Goal: Answer question/provide support: Share knowledge or assist other users

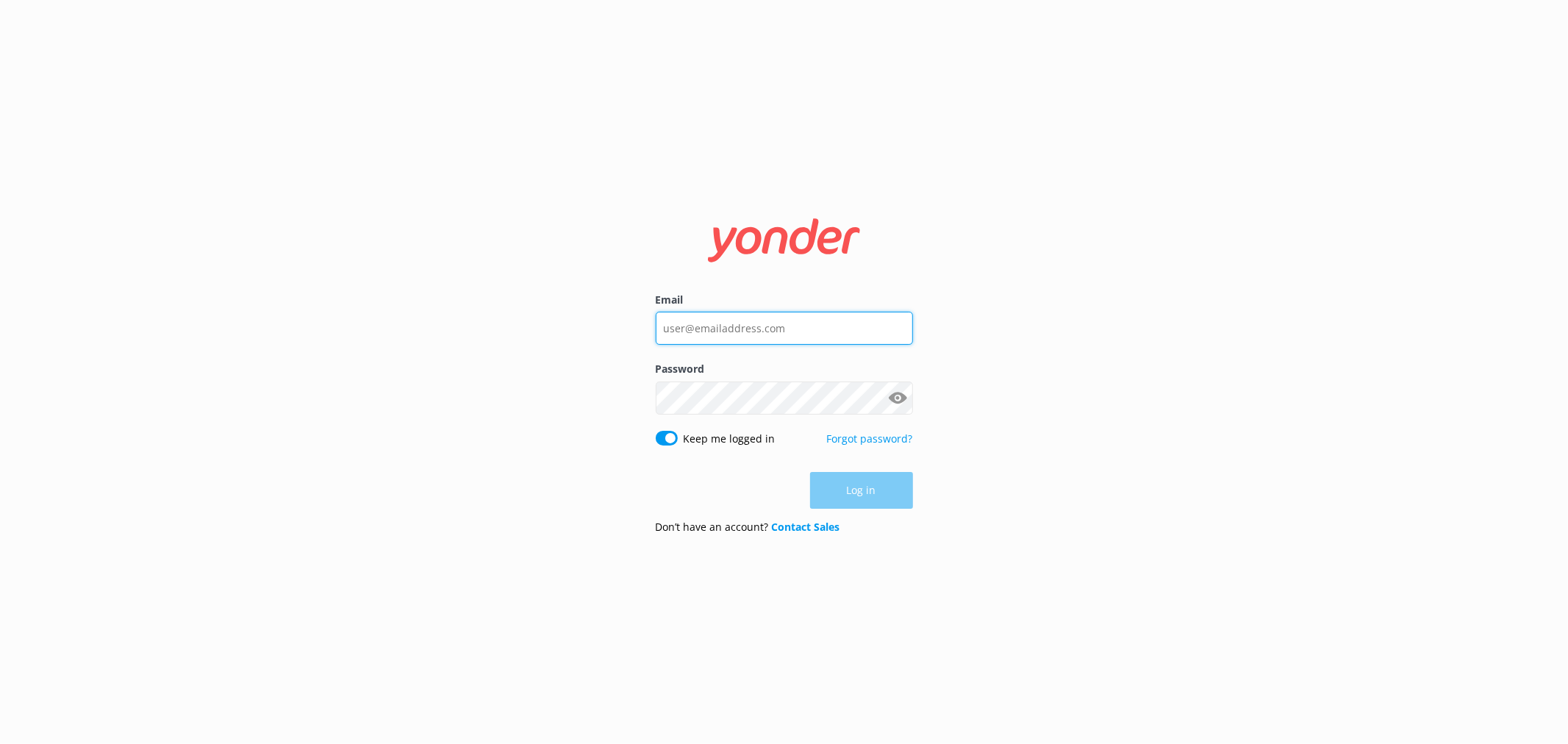
click at [819, 332] on input "Email" at bounding box center [784, 328] width 257 height 33
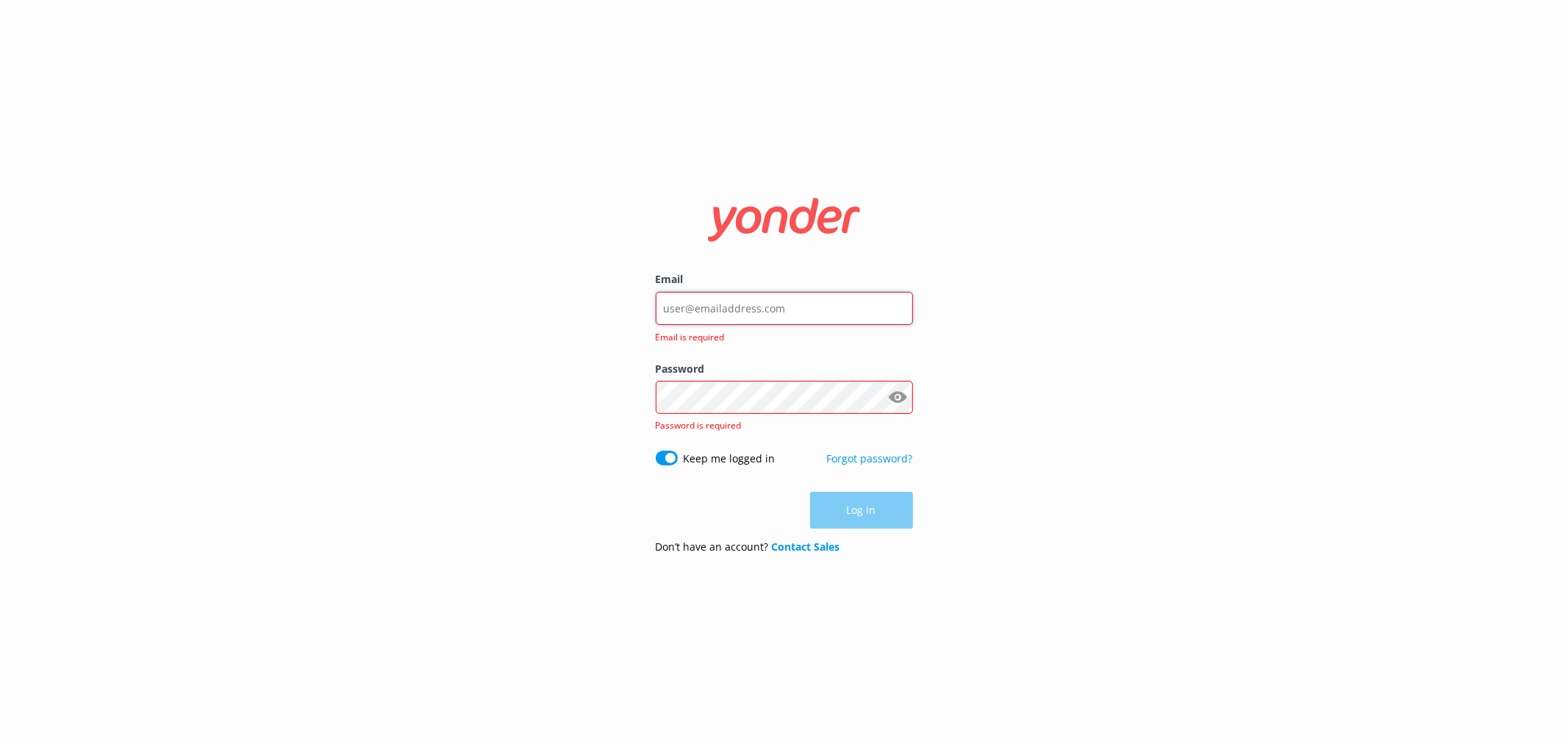
type input "[EMAIL_ADDRESS][DOMAIN_NAME]"
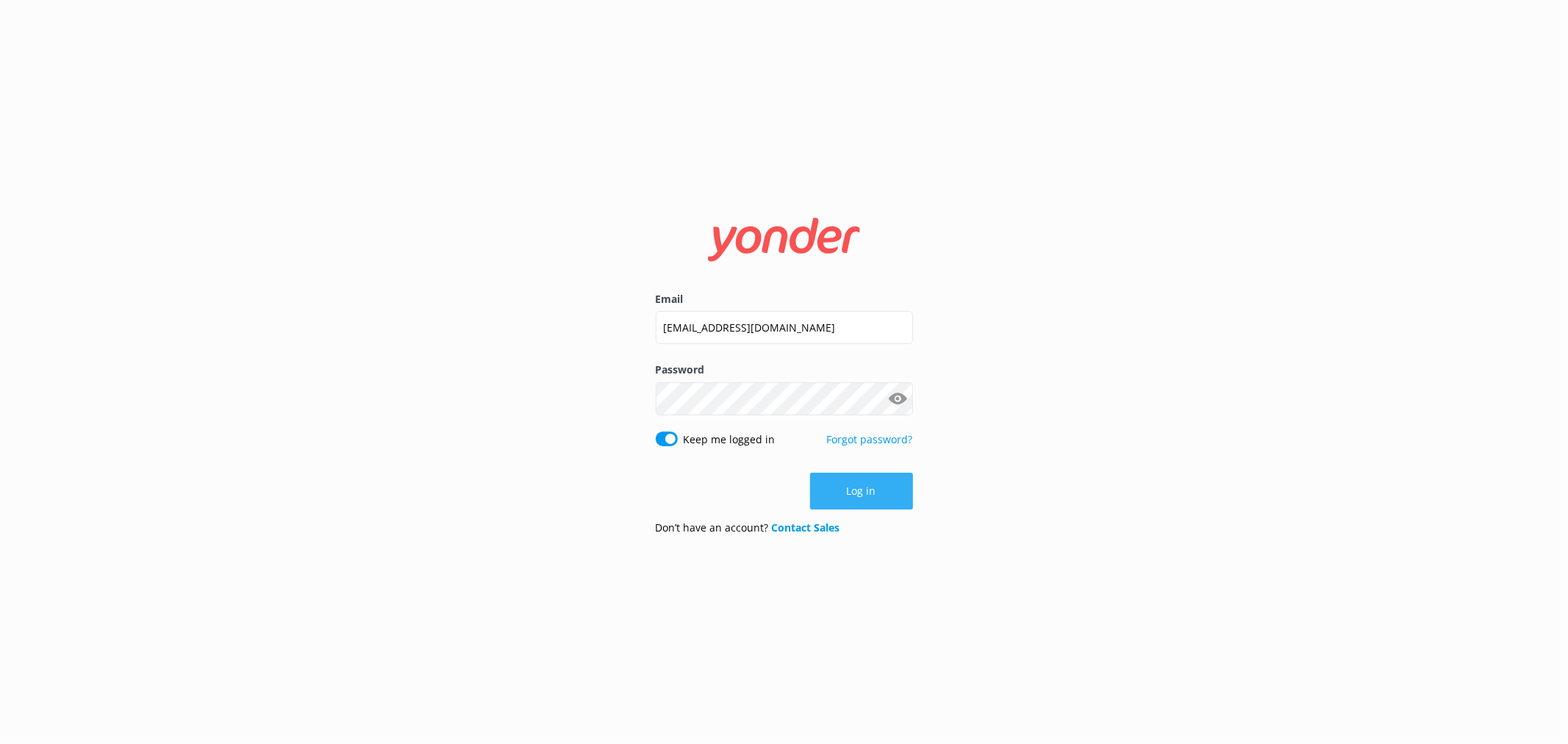
click at [873, 497] on button "Log in" at bounding box center [861, 491] width 103 height 37
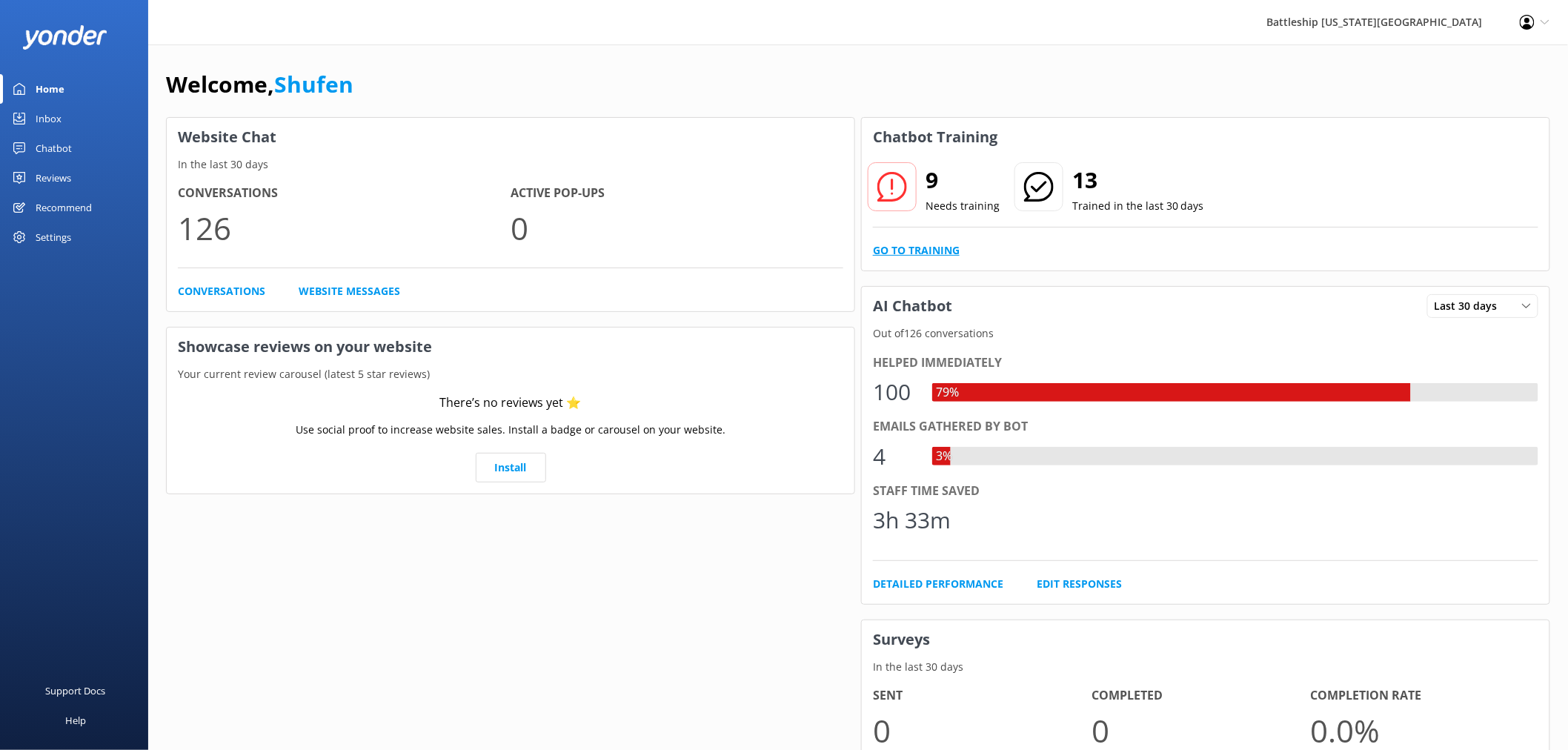
click at [937, 248] on link "Go to Training" at bounding box center [916, 250] width 87 height 16
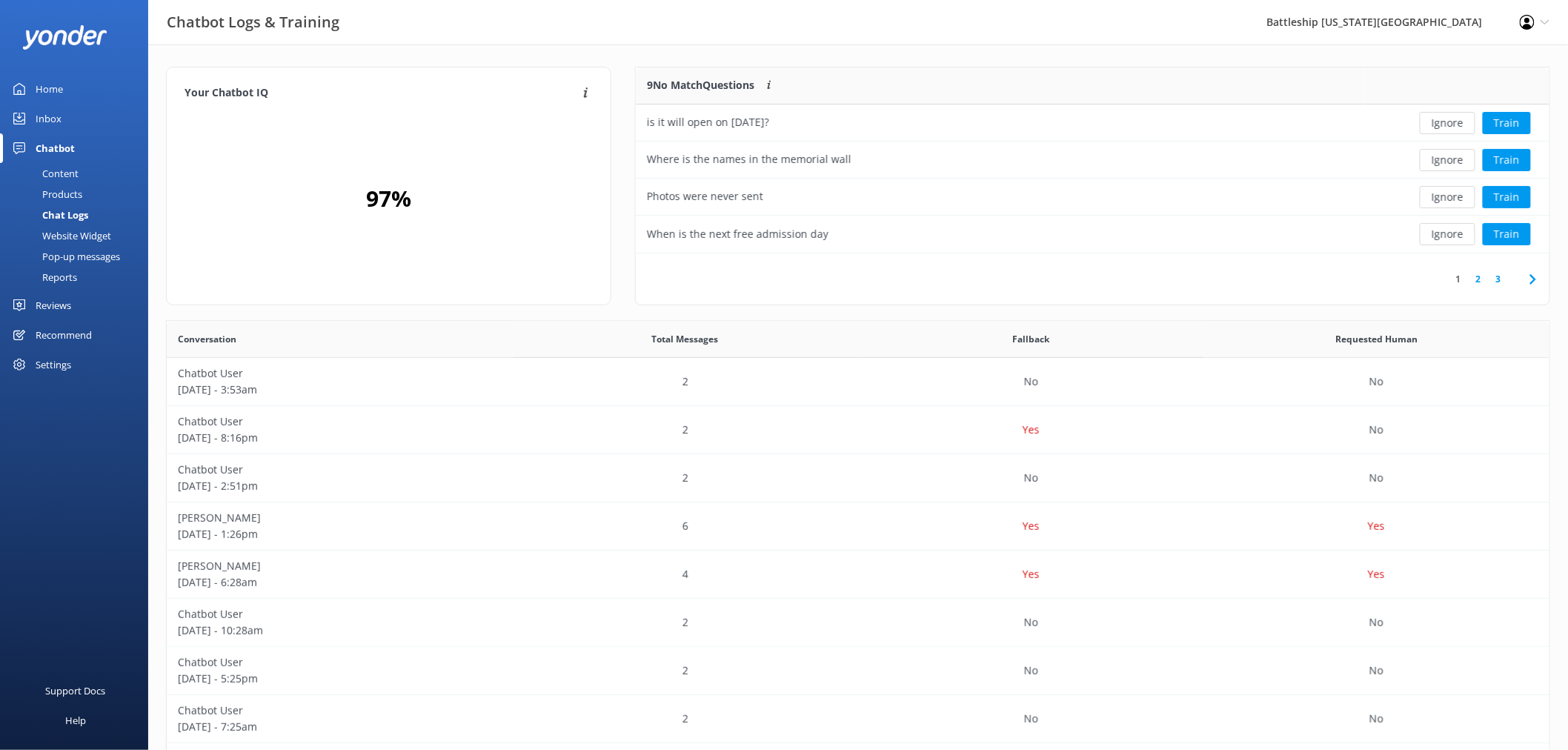
scroll to position [13, 13]
click at [830, 121] on div "is it will open on [DATE]?" at bounding box center [1001, 122] width 729 height 37
click at [1512, 124] on button "Train" at bounding box center [1507, 123] width 49 height 23
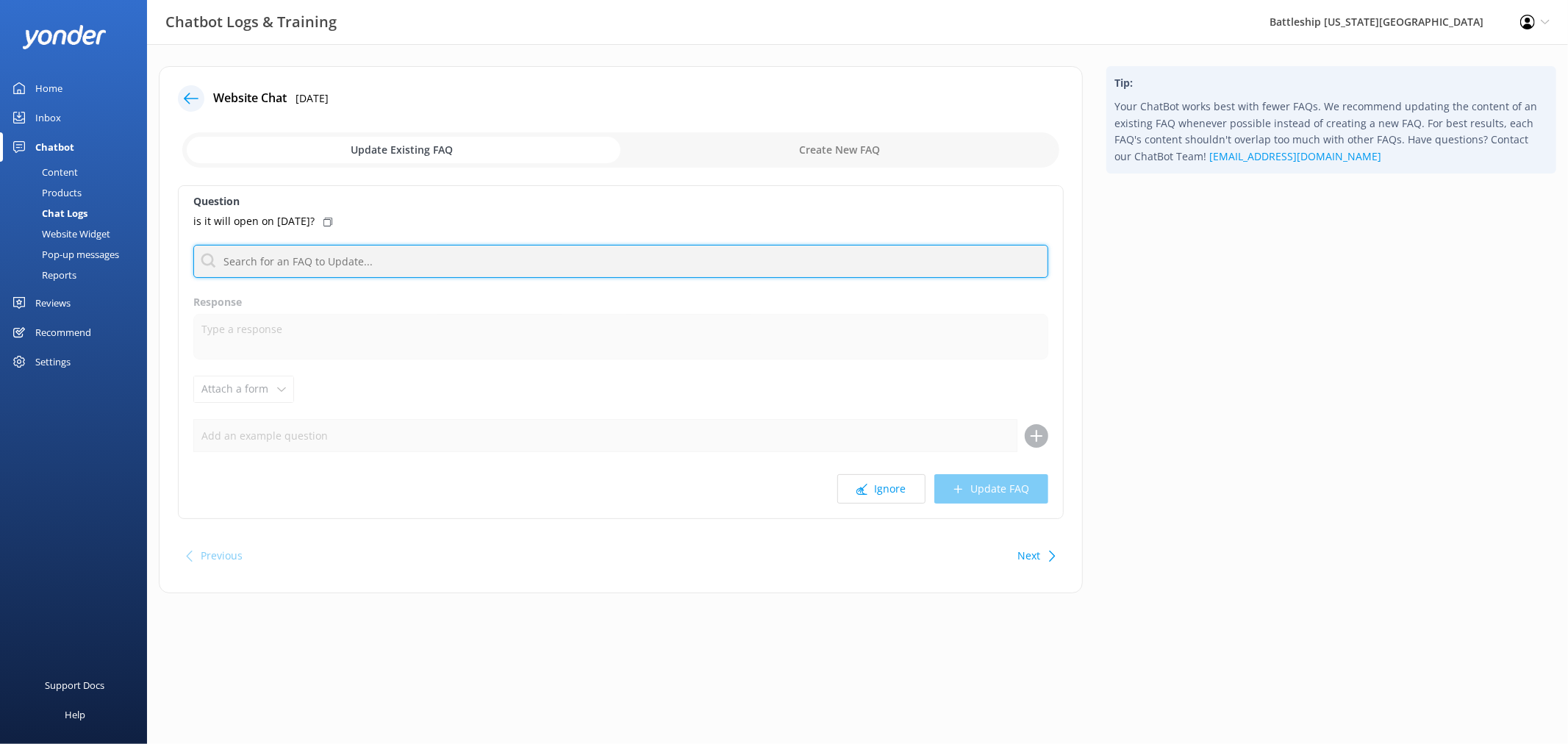
click at [289, 265] on input "text" at bounding box center [620, 261] width 855 height 33
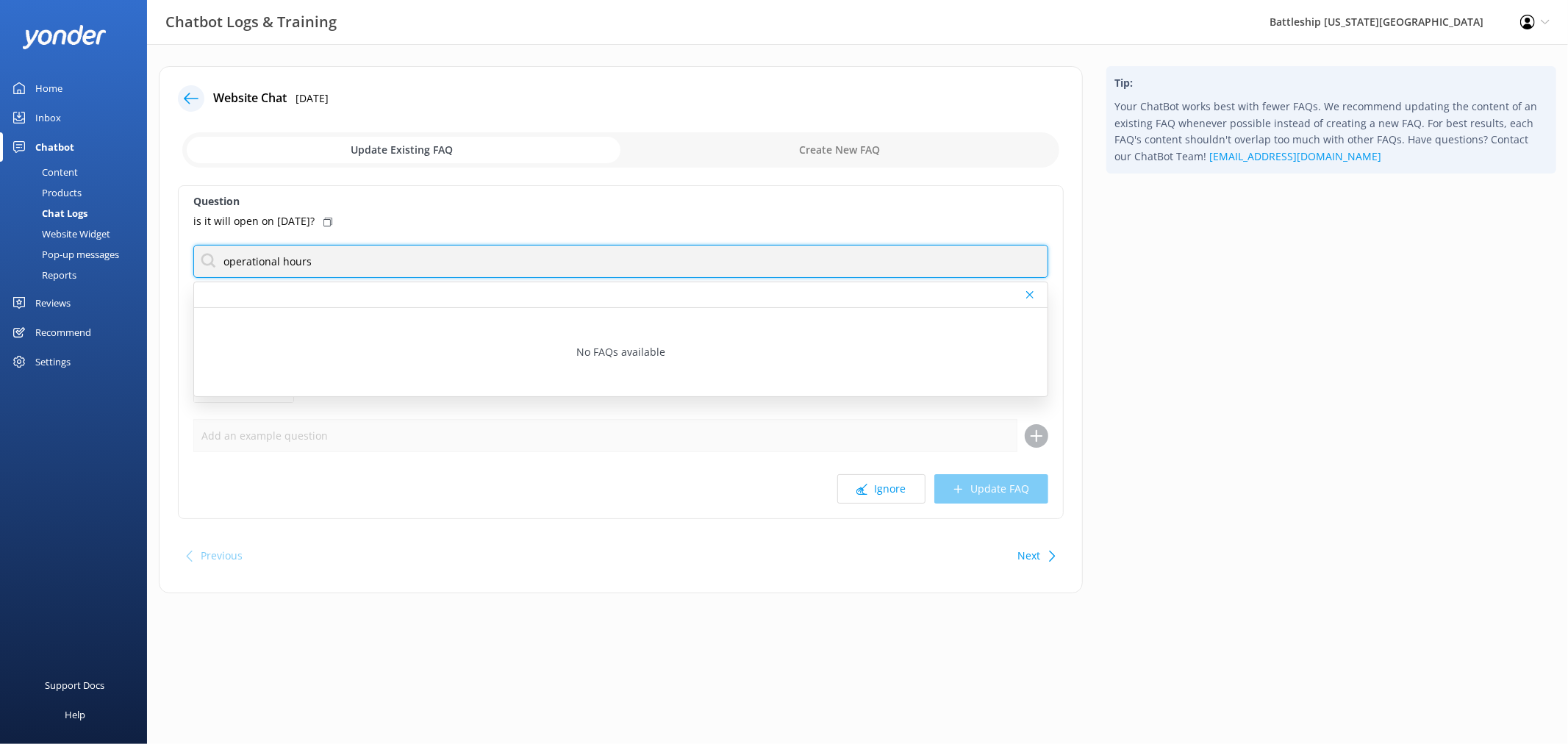
drag, startPoint x: 281, startPoint y: 263, endPoint x: 199, endPoint y: 264, distance: 82.0
click at [199, 264] on input "operational hours" at bounding box center [620, 261] width 855 height 33
click at [309, 263] on input "open hours" at bounding box center [620, 261] width 855 height 33
drag, startPoint x: 320, startPoint y: 263, endPoint x: 250, endPoint y: 260, distance: 70.1
click at [250, 260] on input "open hours" at bounding box center [620, 261] width 855 height 33
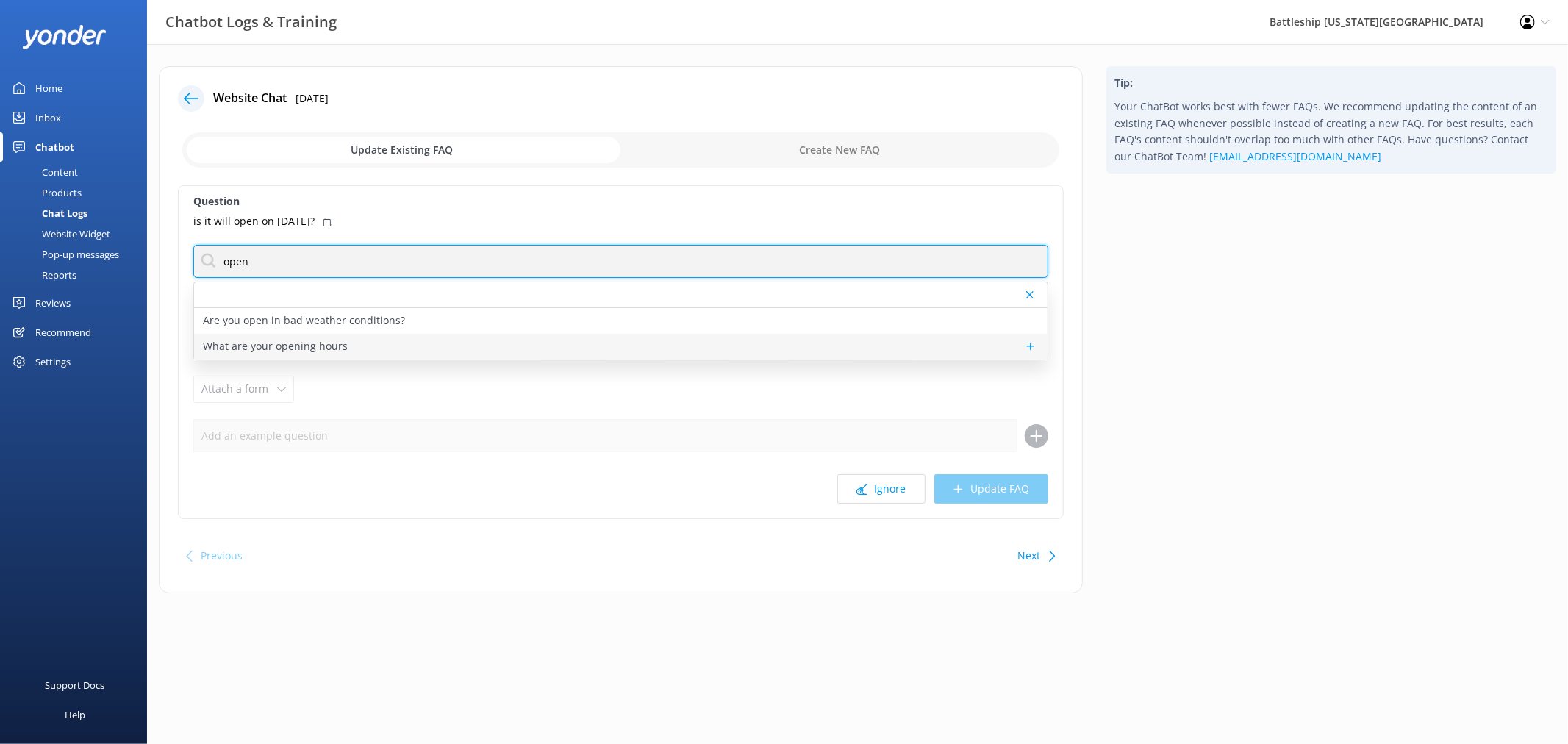
type input "open"
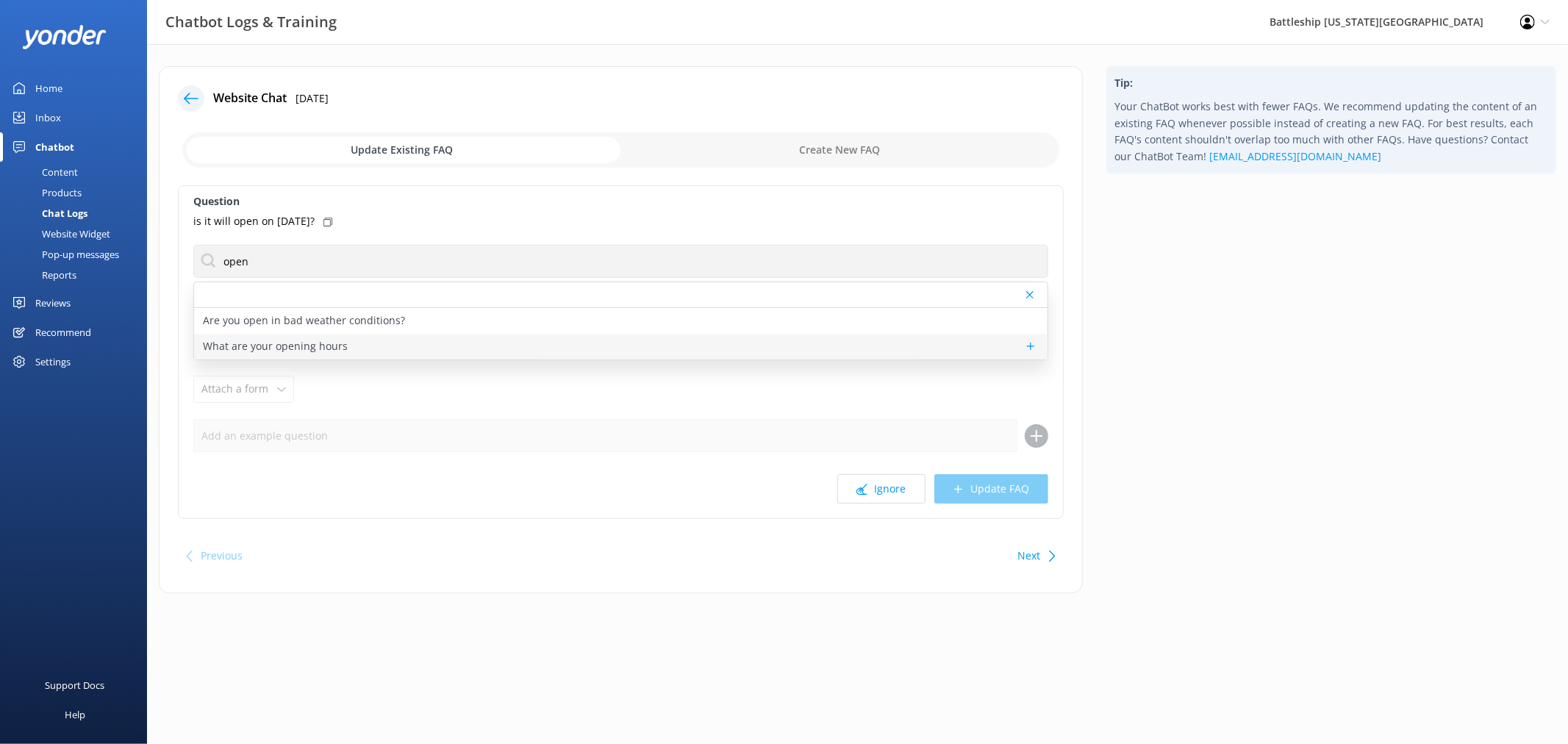
click at [322, 350] on p "What are your opening hours" at bounding box center [275, 346] width 145 height 16
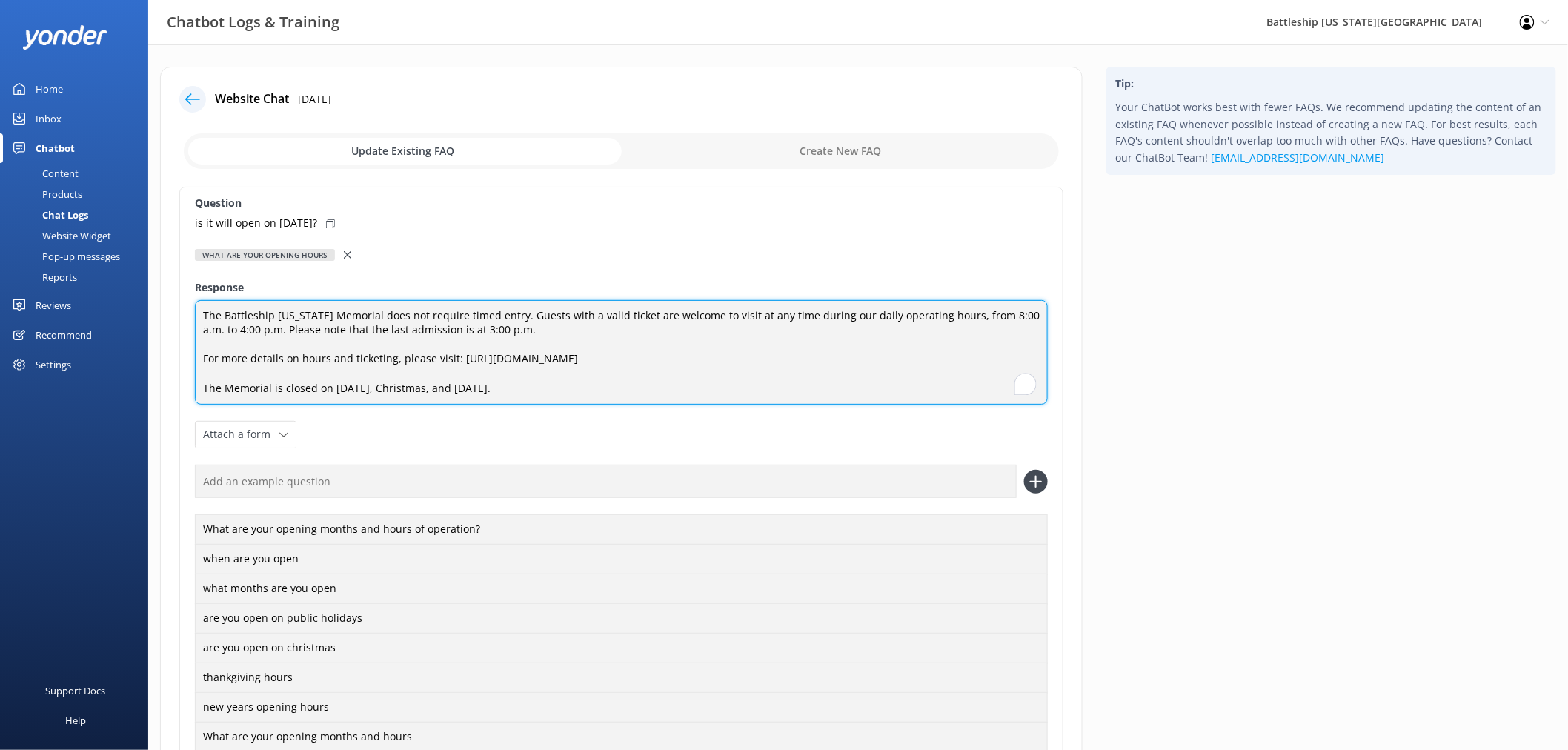
drag, startPoint x: 559, startPoint y: 388, endPoint x: 209, endPoint y: 389, distance: 350.0
click at [201, 389] on textarea "The Battleship [US_STATE] Memorial does not require timed entry. Guests with a …" at bounding box center [621, 352] width 853 height 105
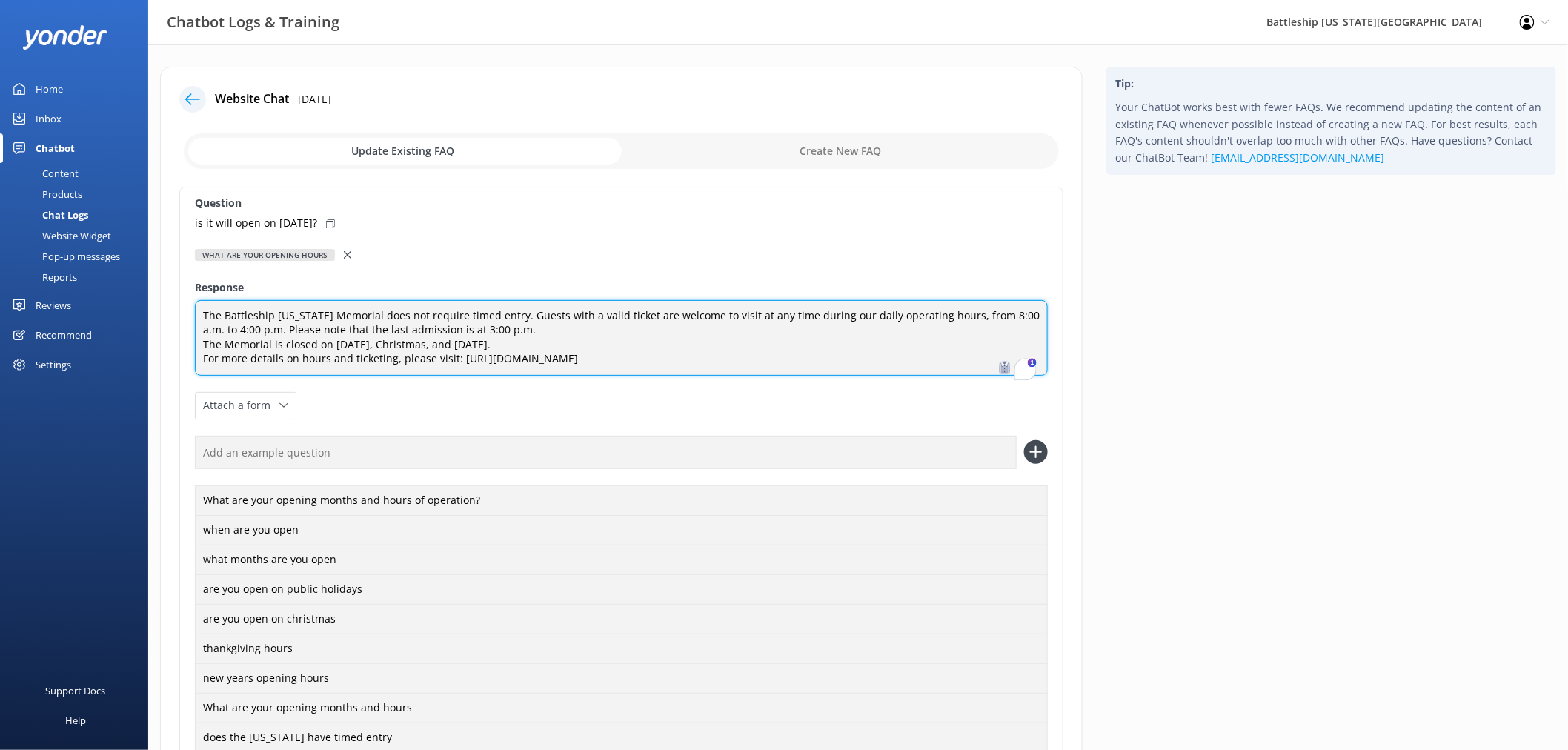
click at [521, 332] on textarea "The Battleship [US_STATE] Memorial does not require timed entry. Guests with a …" at bounding box center [621, 338] width 853 height 76
click at [647, 353] on textarea "The Battleship [US_STATE] Memorial does not require timed entry. Guests with a …" at bounding box center [621, 338] width 853 height 76
click at [406, 372] on textarea "The Battleship [US_STATE] Memorial does not require timed entry. Guests with a …" at bounding box center [621, 338] width 853 height 76
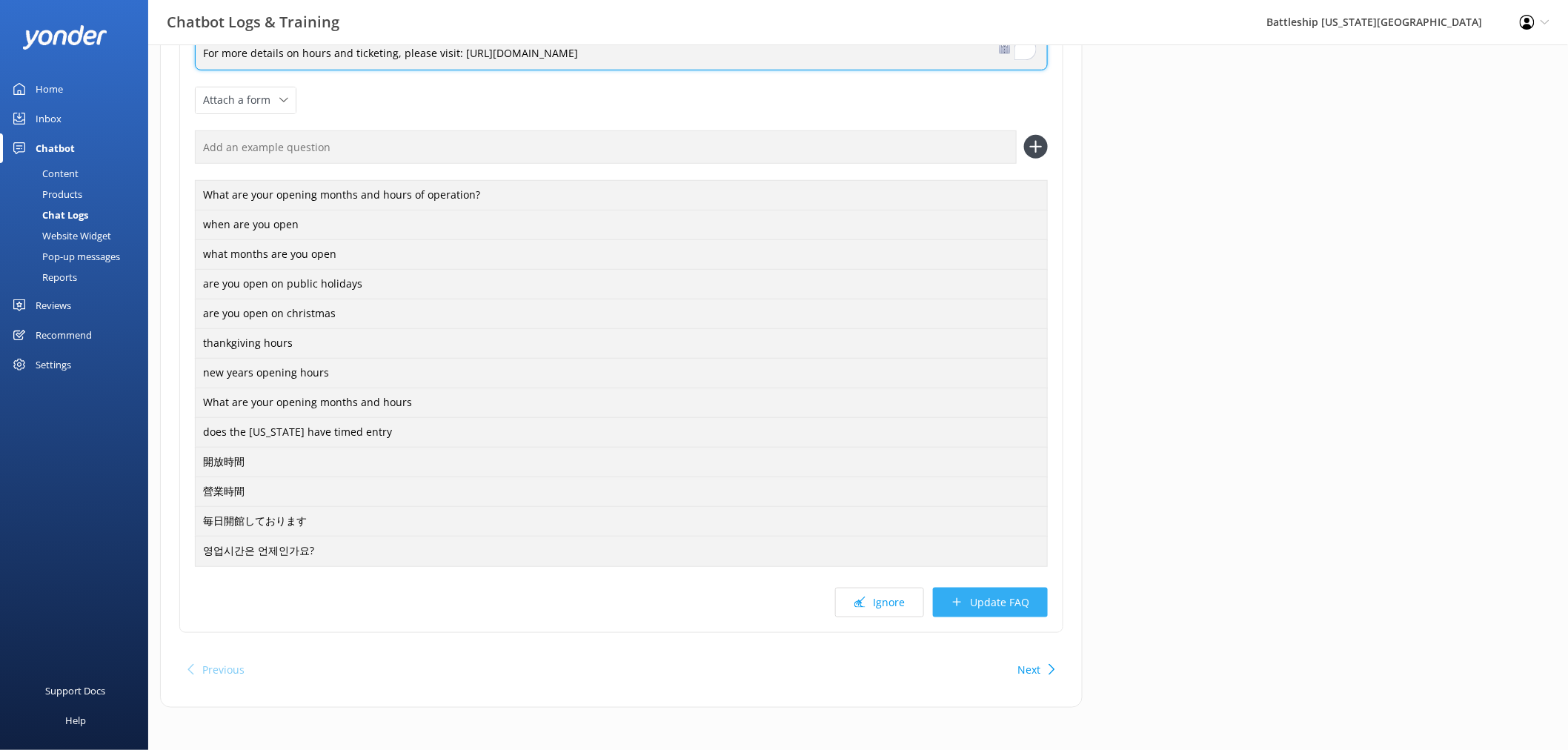
scroll to position [307, 0]
type textarea "The Battleship [US_STATE] Memorial does not require timed entry. Guests with a …"
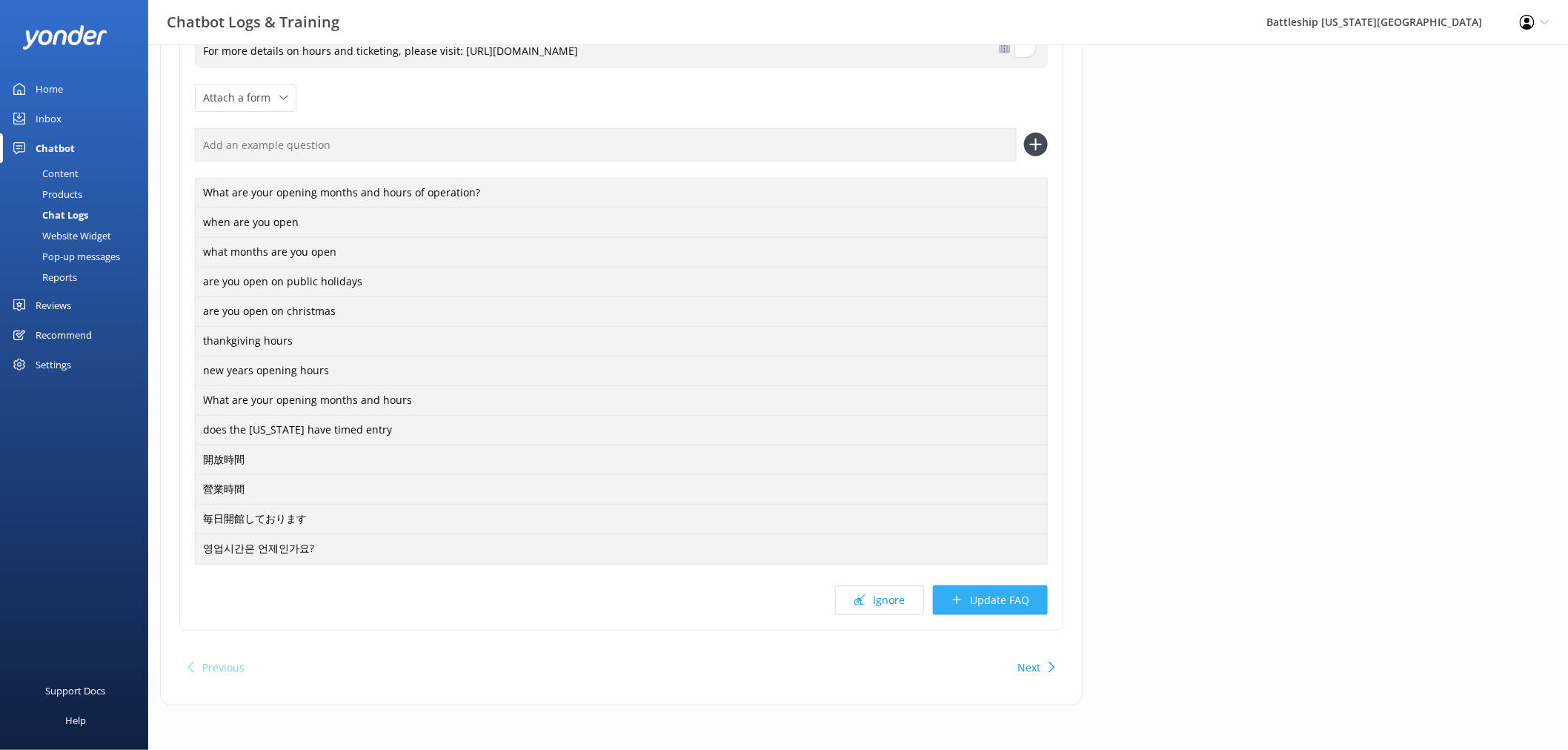
click at [1019, 608] on button "Update FAQ" at bounding box center [990, 601] width 115 height 30
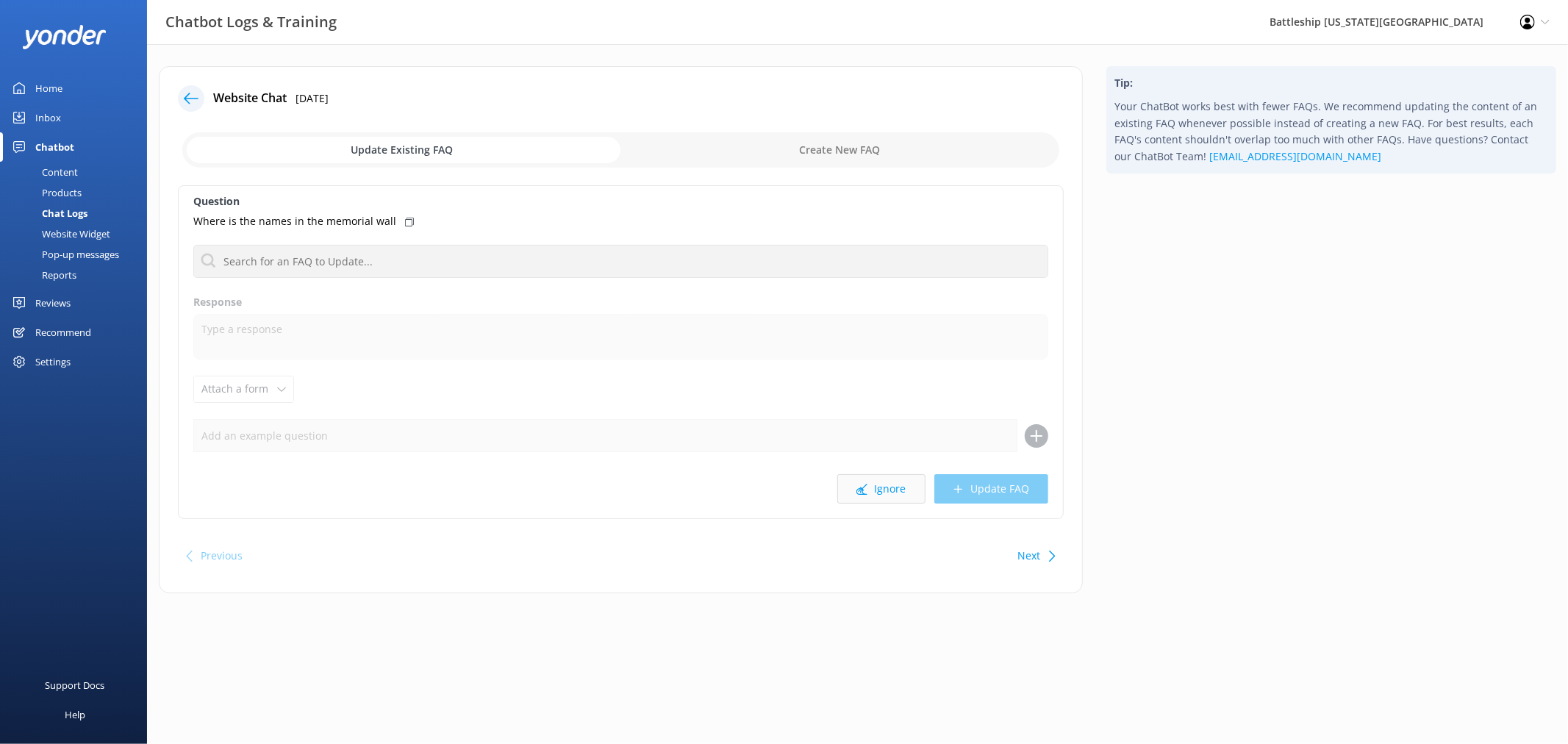
click at [898, 489] on button "Ignore" at bounding box center [881, 489] width 88 height 29
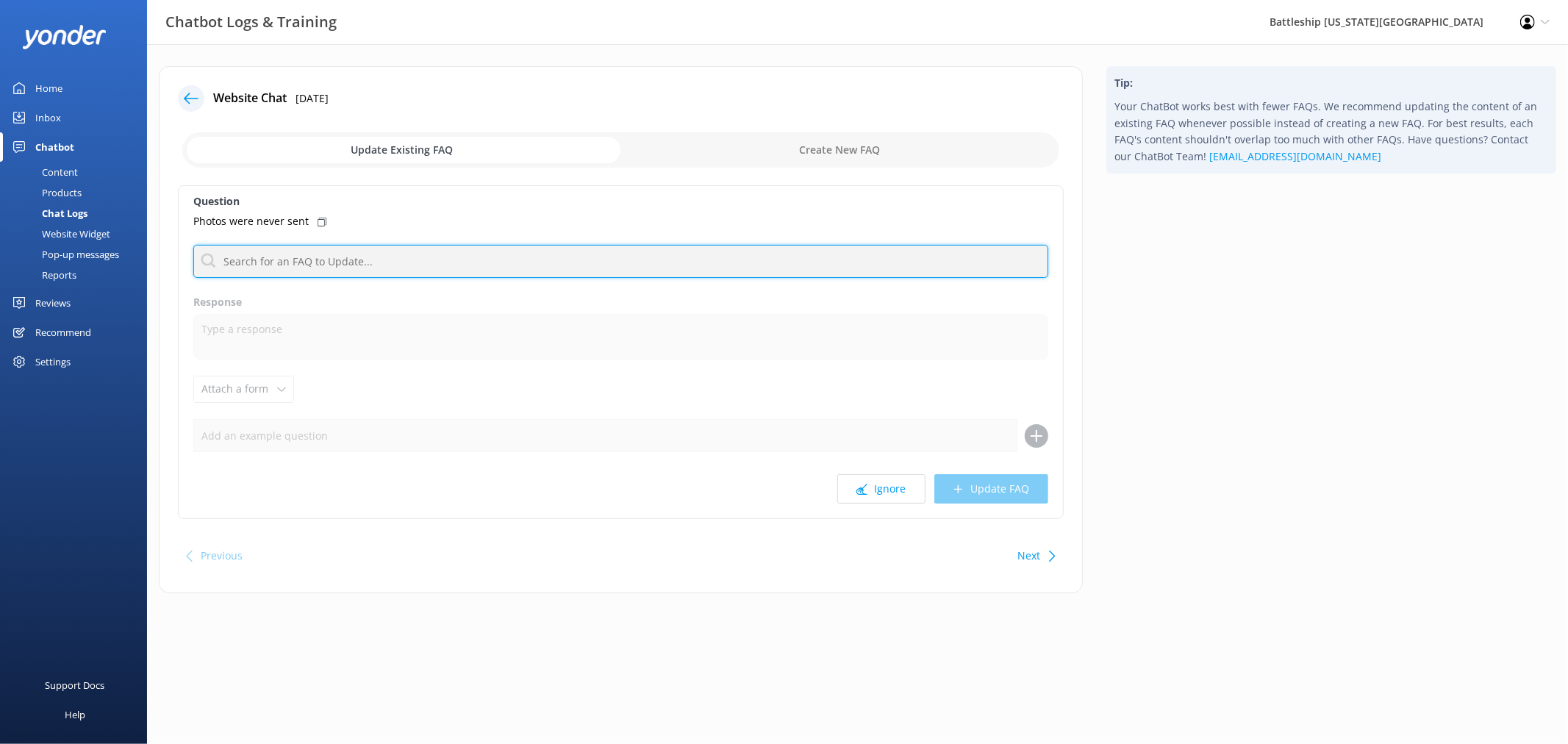
click at [332, 264] on input "text" at bounding box center [620, 261] width 855 height 33
type input "p"
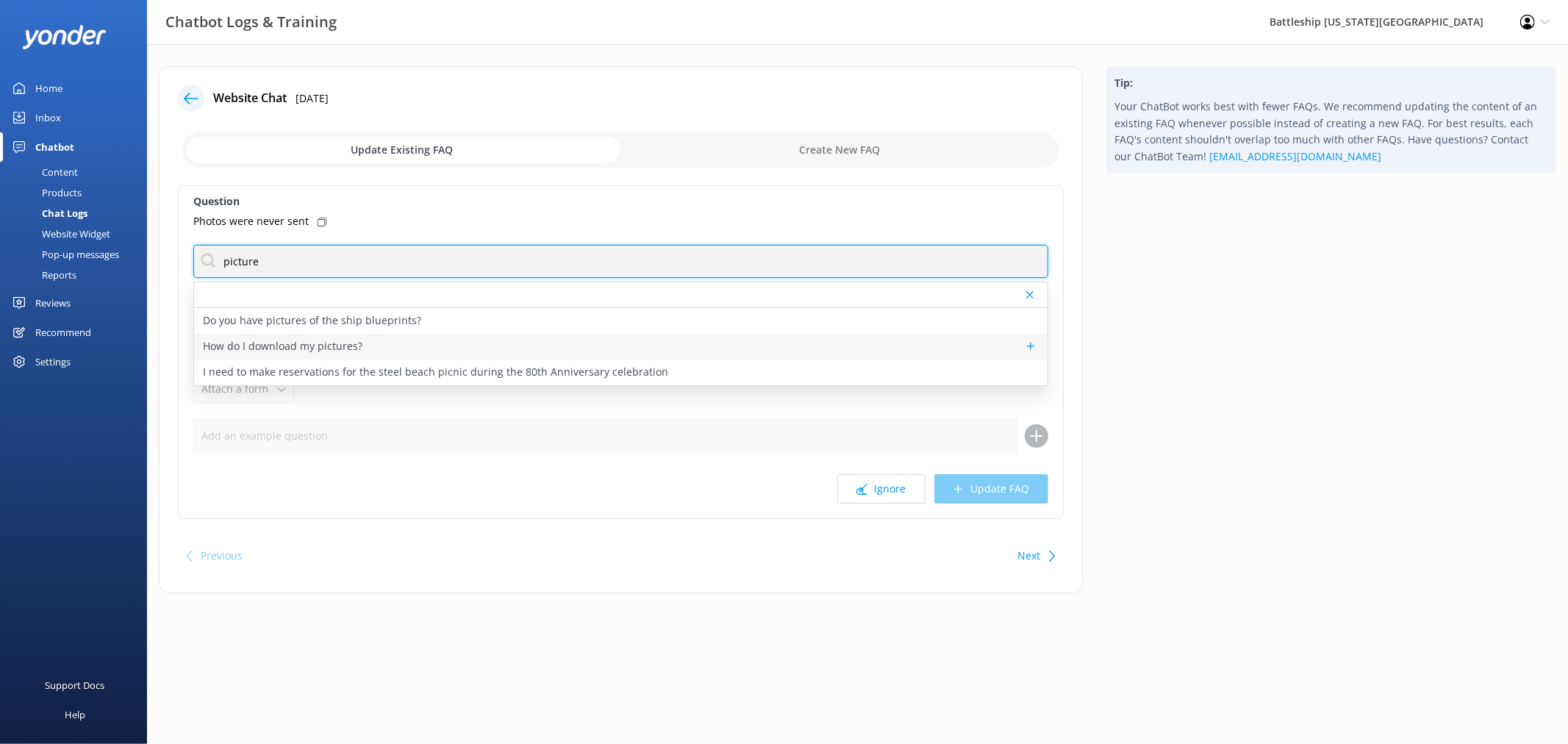
type input "picture"
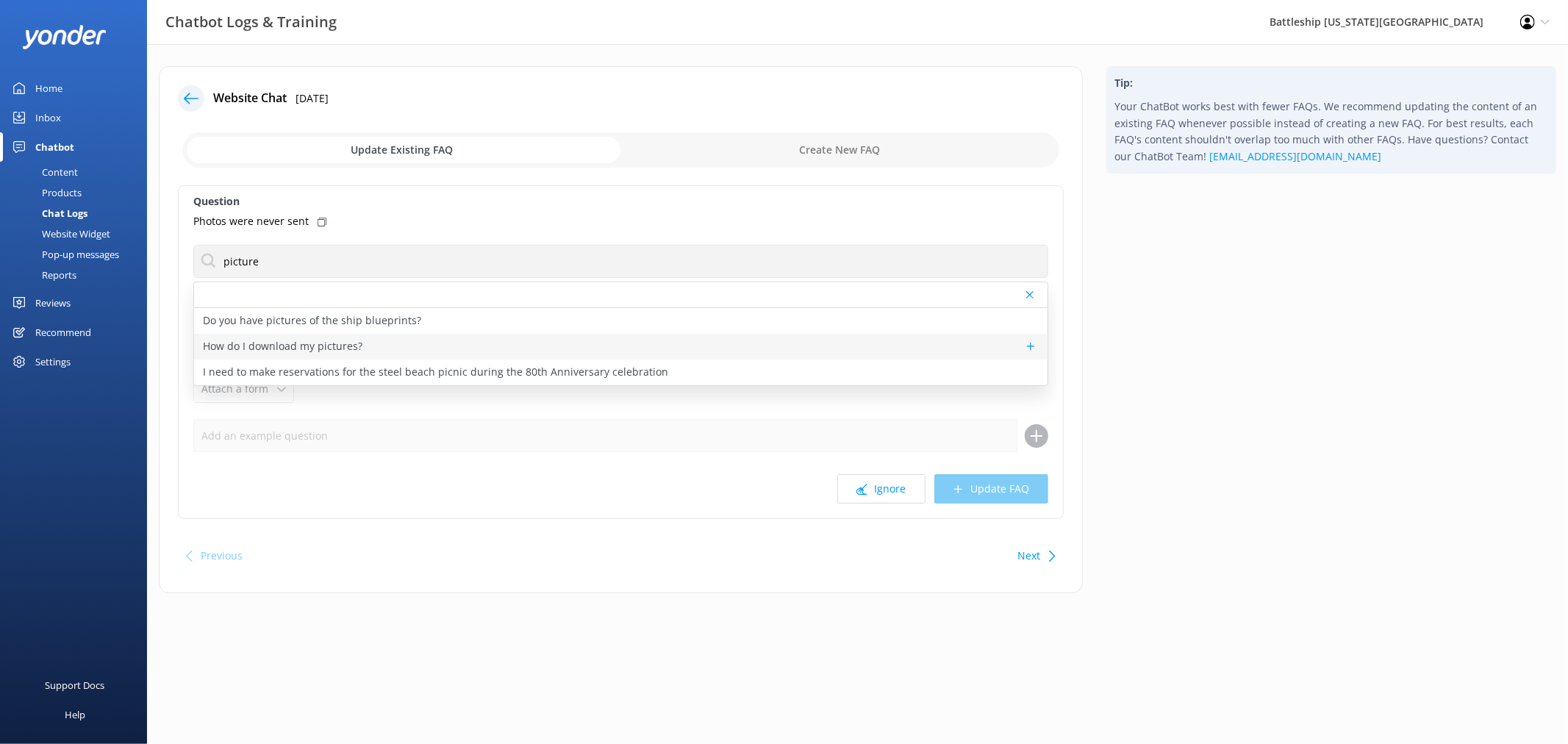
click at [347, 344] on p "How do I download my pictures?" at bounding box center [282, 346] width 159 height 16
type textarea "Loremi dol sitame co adipisci elits doeius tempori utl etdolorem aliquae (Admin…"
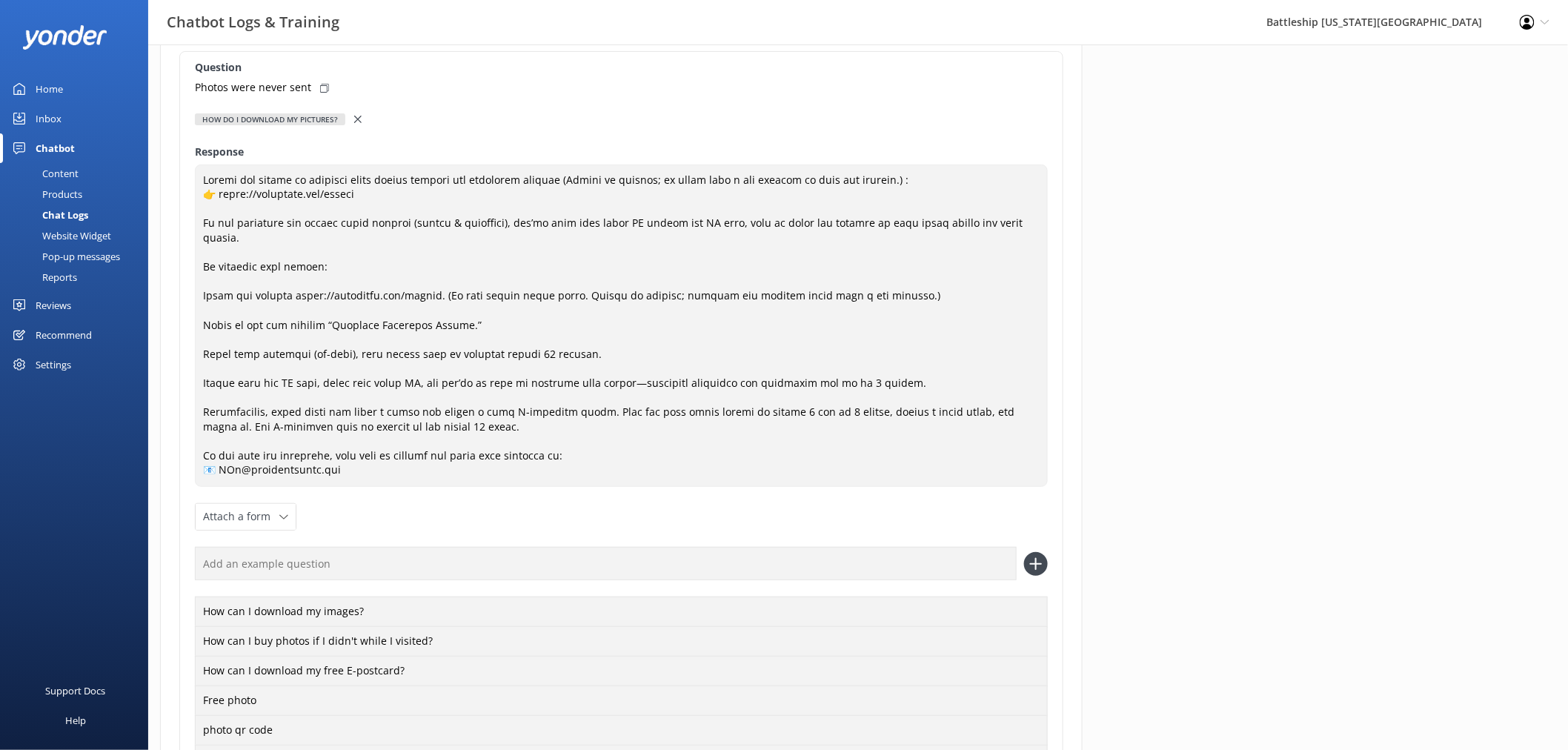
scroll to position [165, 0]
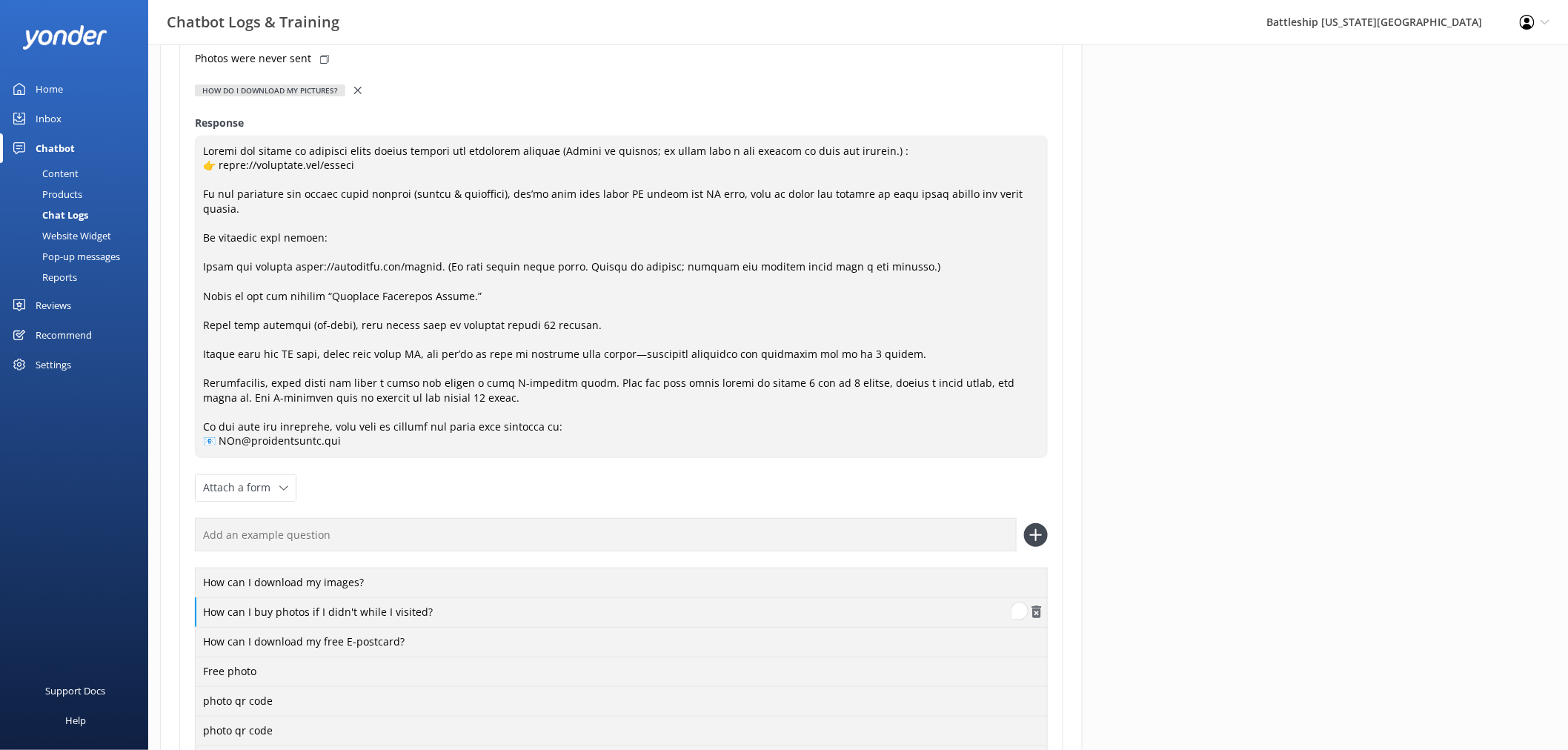
click at [394, 612] on div "How can I buy photos if I didn't while I visited?" at bounding box center [621, 613] width 853 height 31
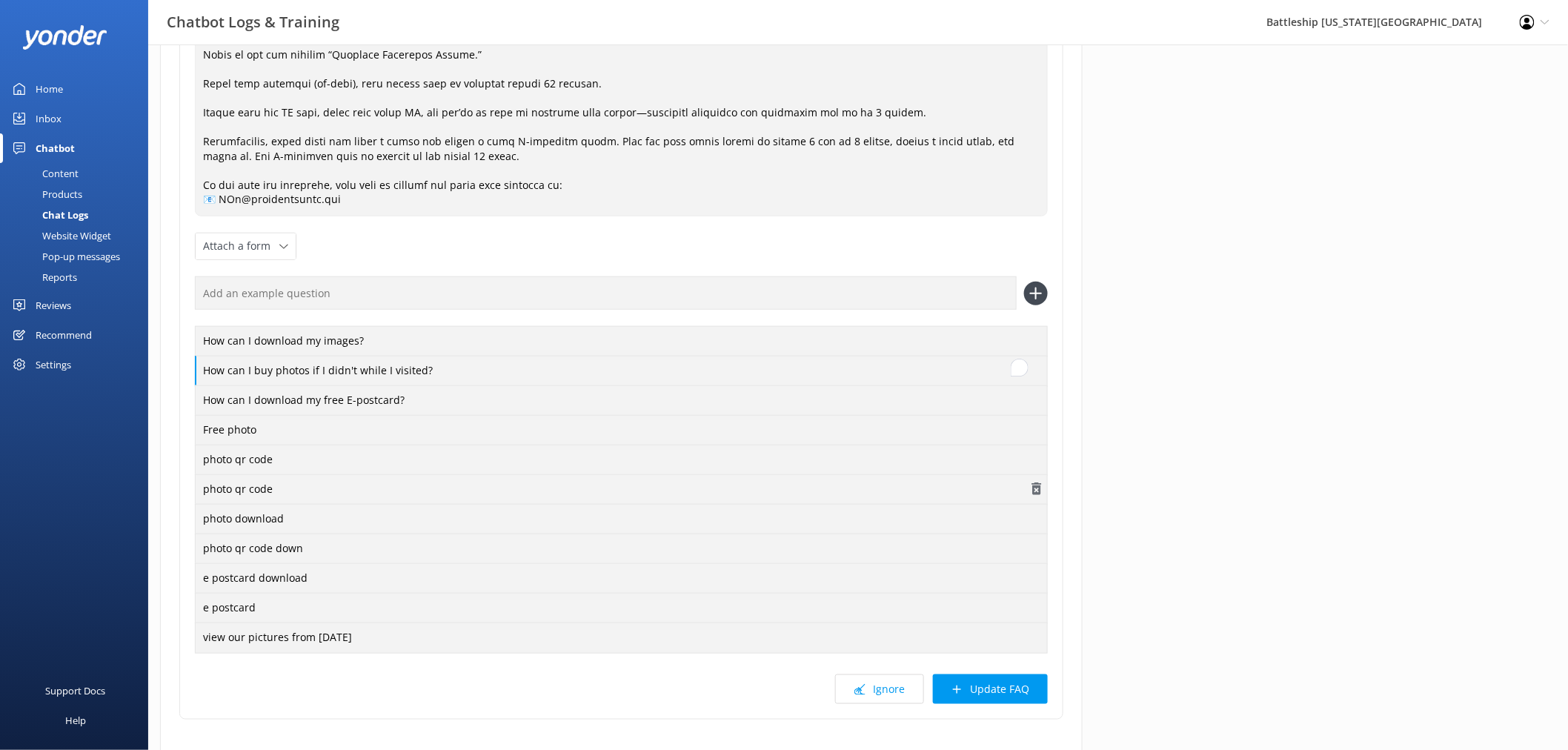
scroll to position [411, 0]
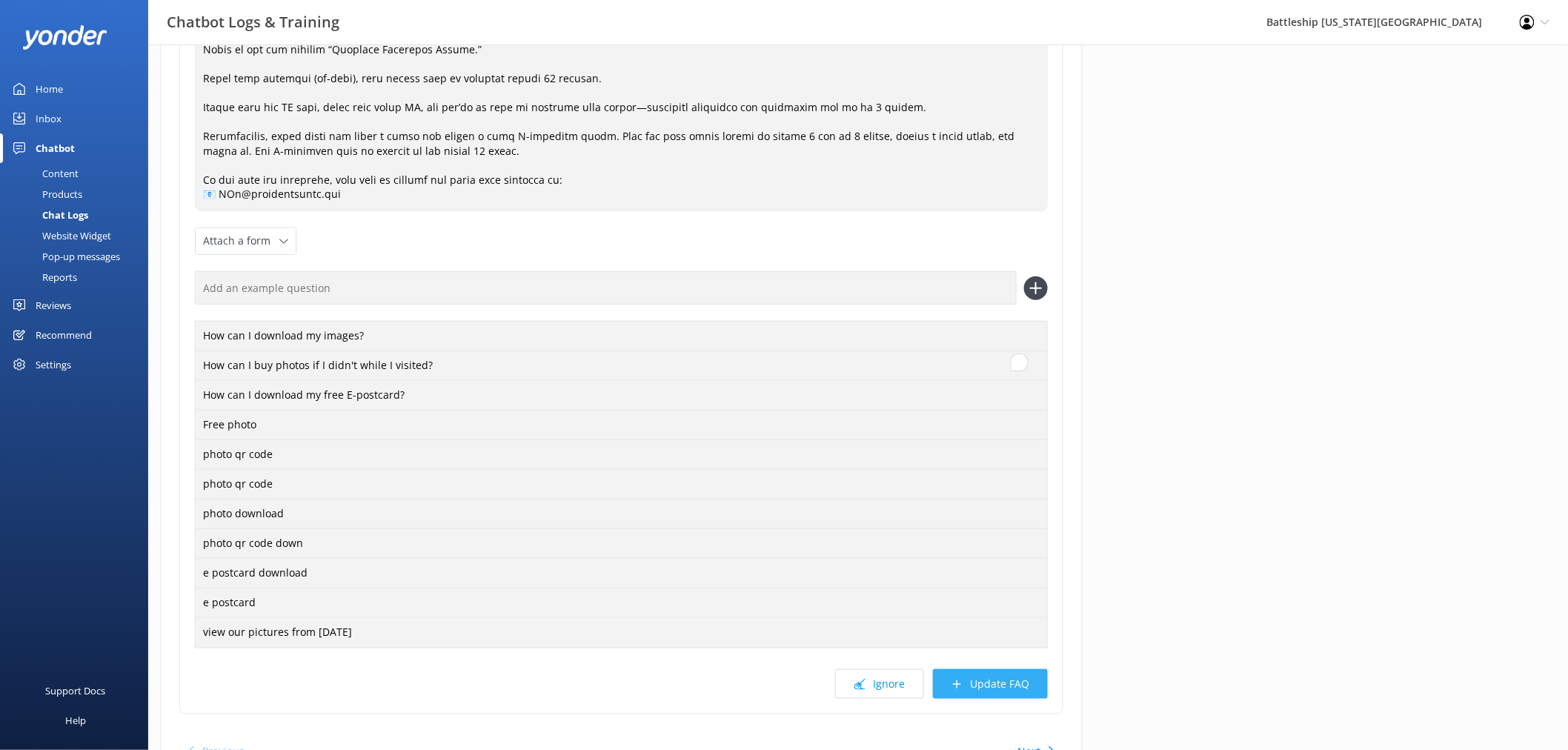
click at [977, 684] on button "Update FAQ" at bounding box center [990, 684] width 115 height 30
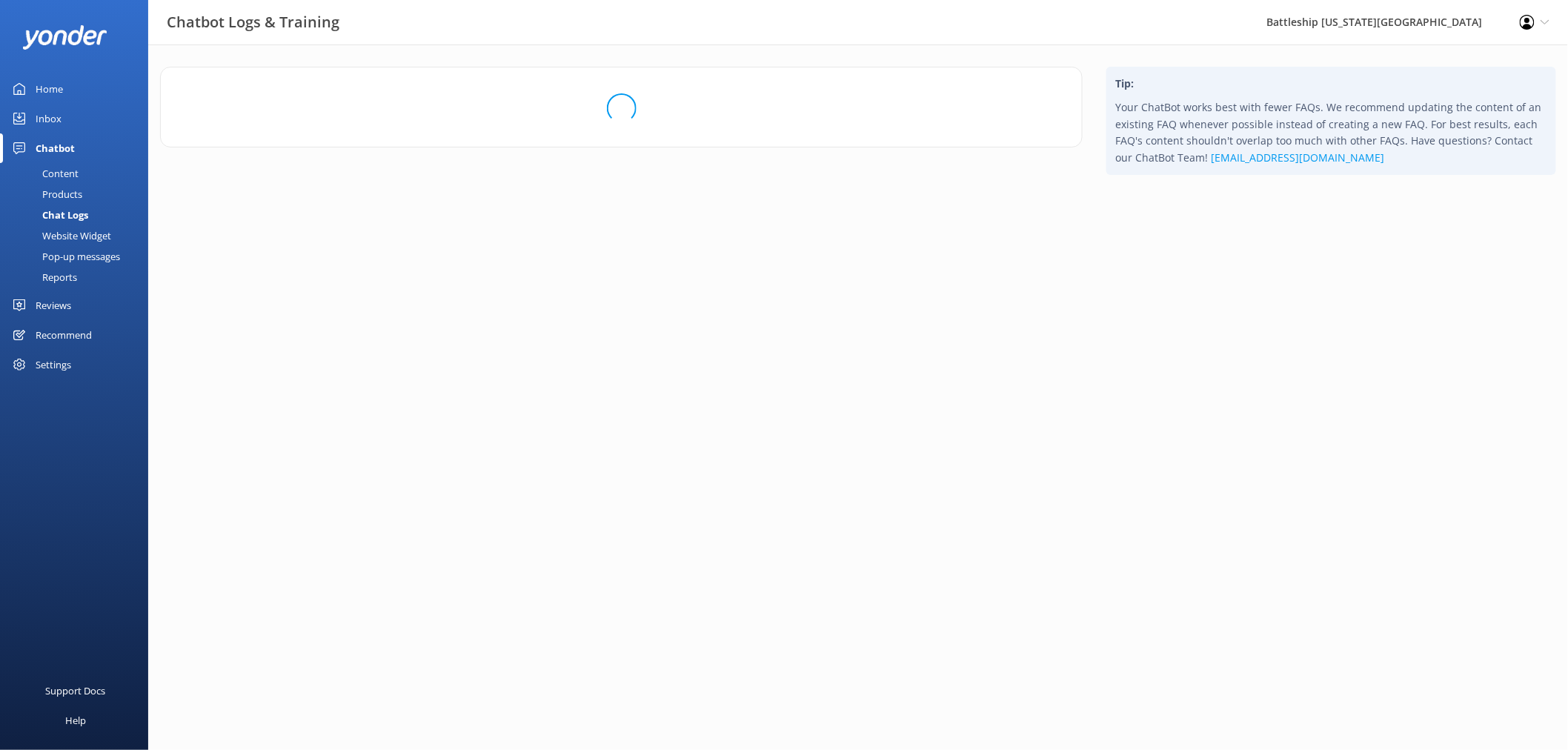
scroll to position [0, 0]
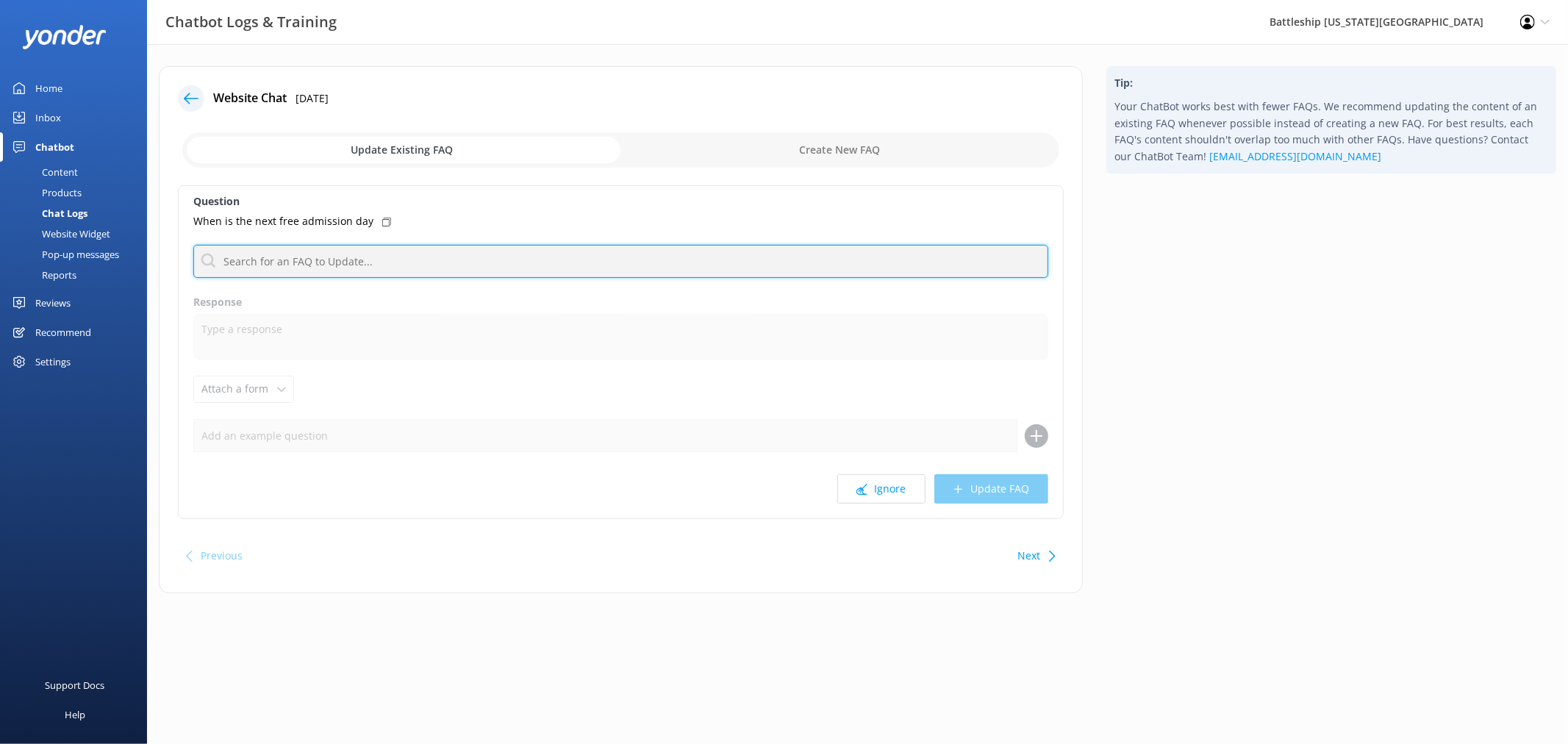
click at [386, 261] on input "text" at bounding box center [620, 261] width 855 height 33
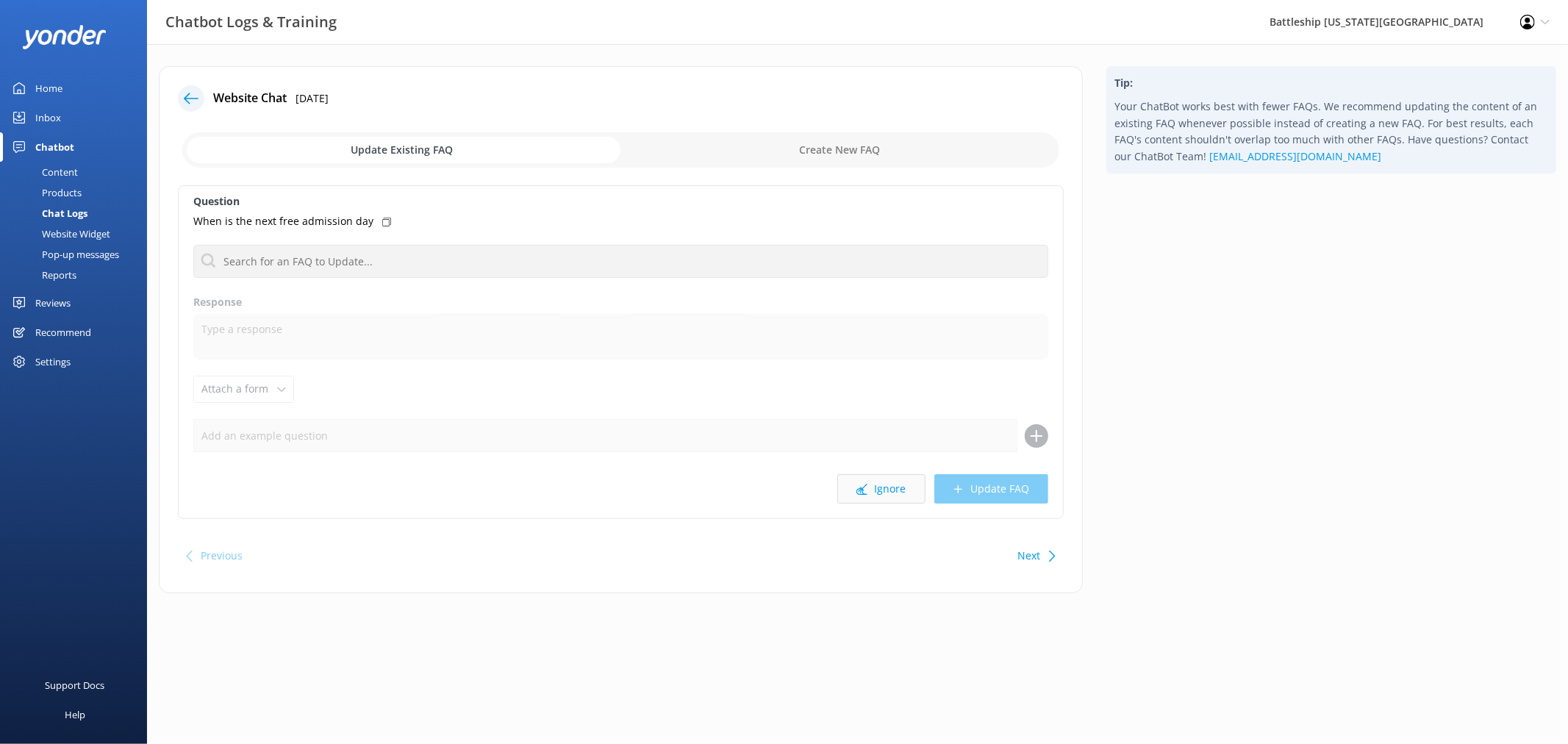
click at [891, 488] on button "Ignore" at bounding box center [881, 489] width 88 height 29
click at [889, 491] on button "Ignore" at bounding box center [881, 489] width 88 height 29
click at [884, 487] on button "Ignore" at bounding box center [881, 489] width 88 height 29
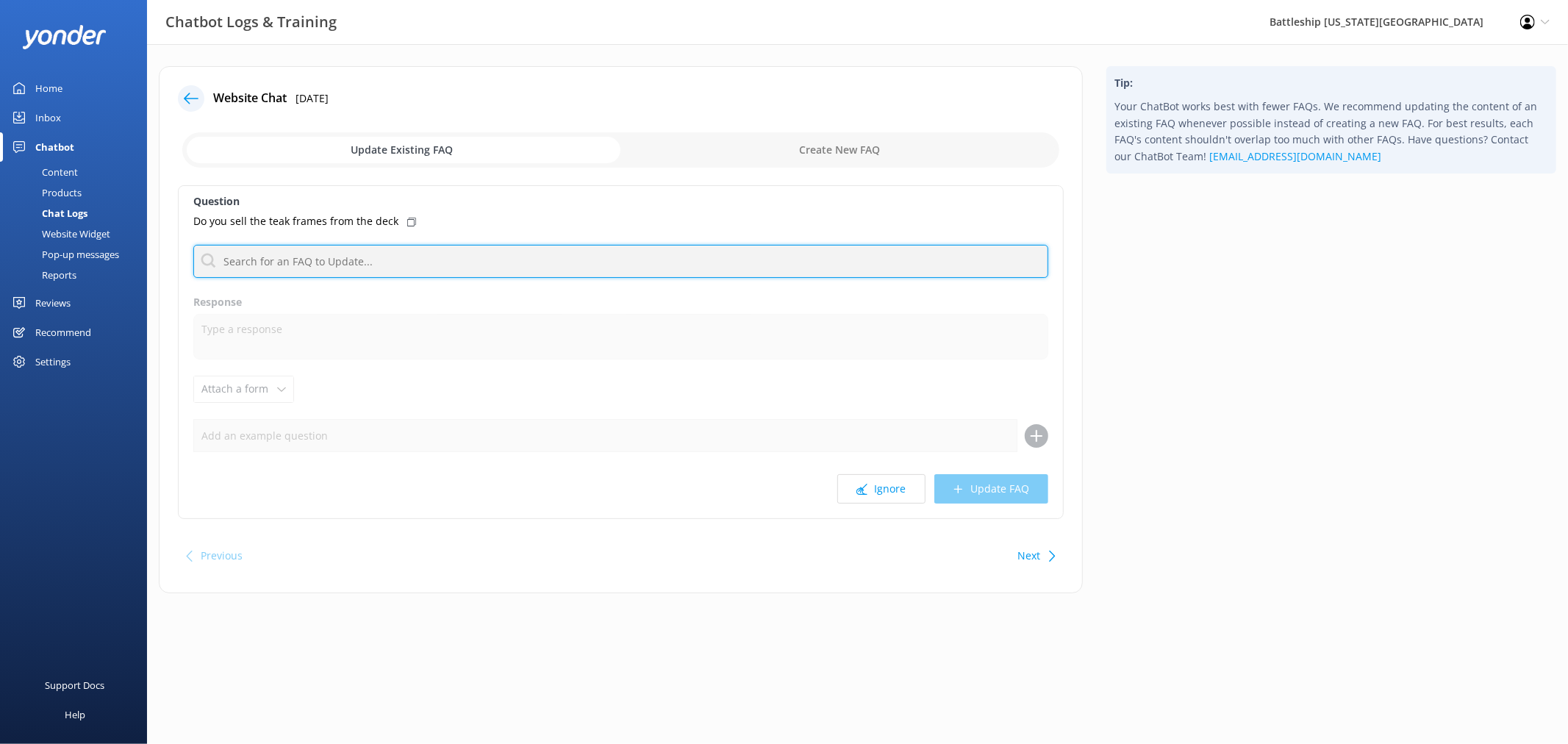
click at [361, 253] on input "text" at bounding box center [620, 261] width 855 height 33
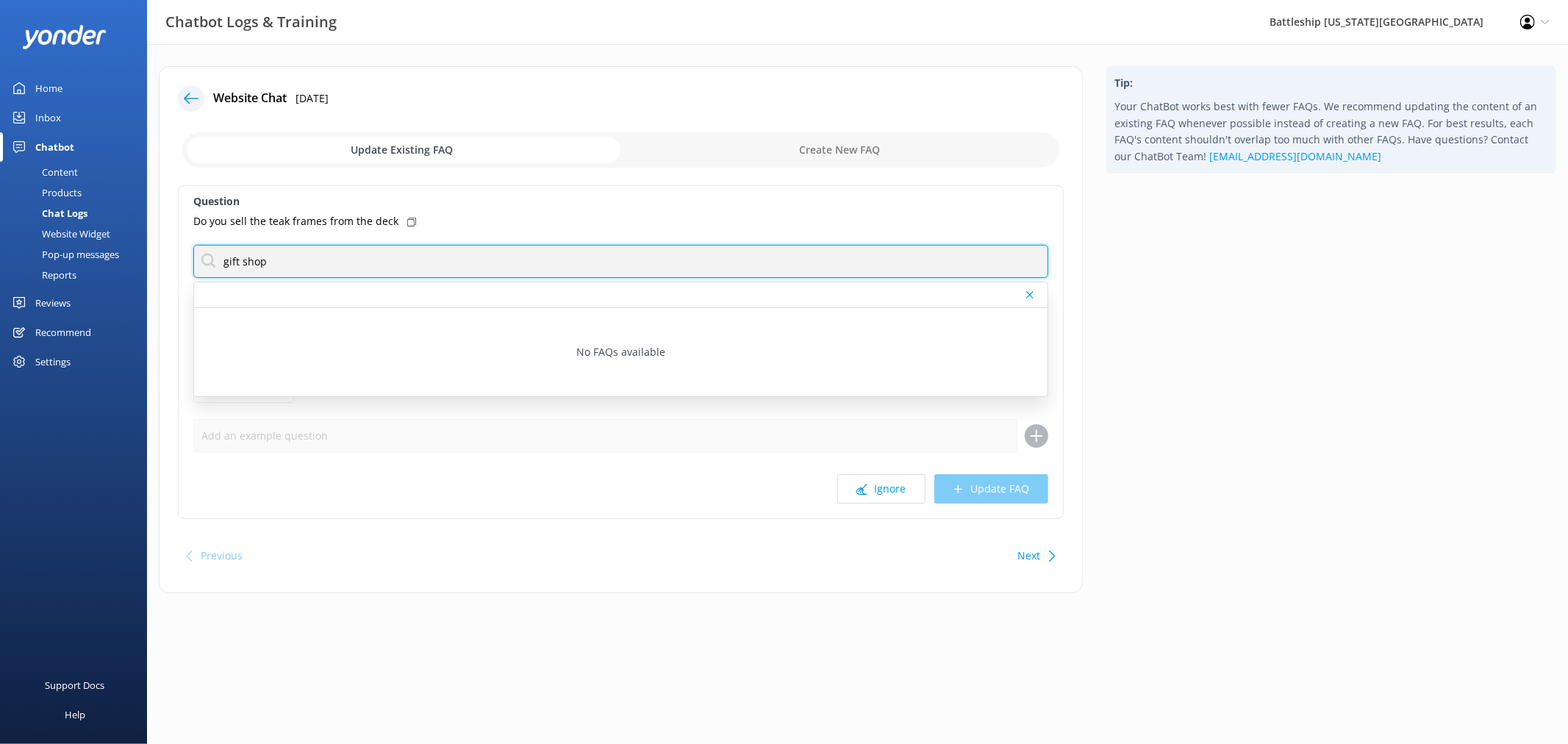
click at [371, 259] on input "gift shop" at bounding box center [620, 261] width 855 height 33
type input "g"
click at [338, 266] on input "store" at bounding box center [620, 261] width 855 height 33
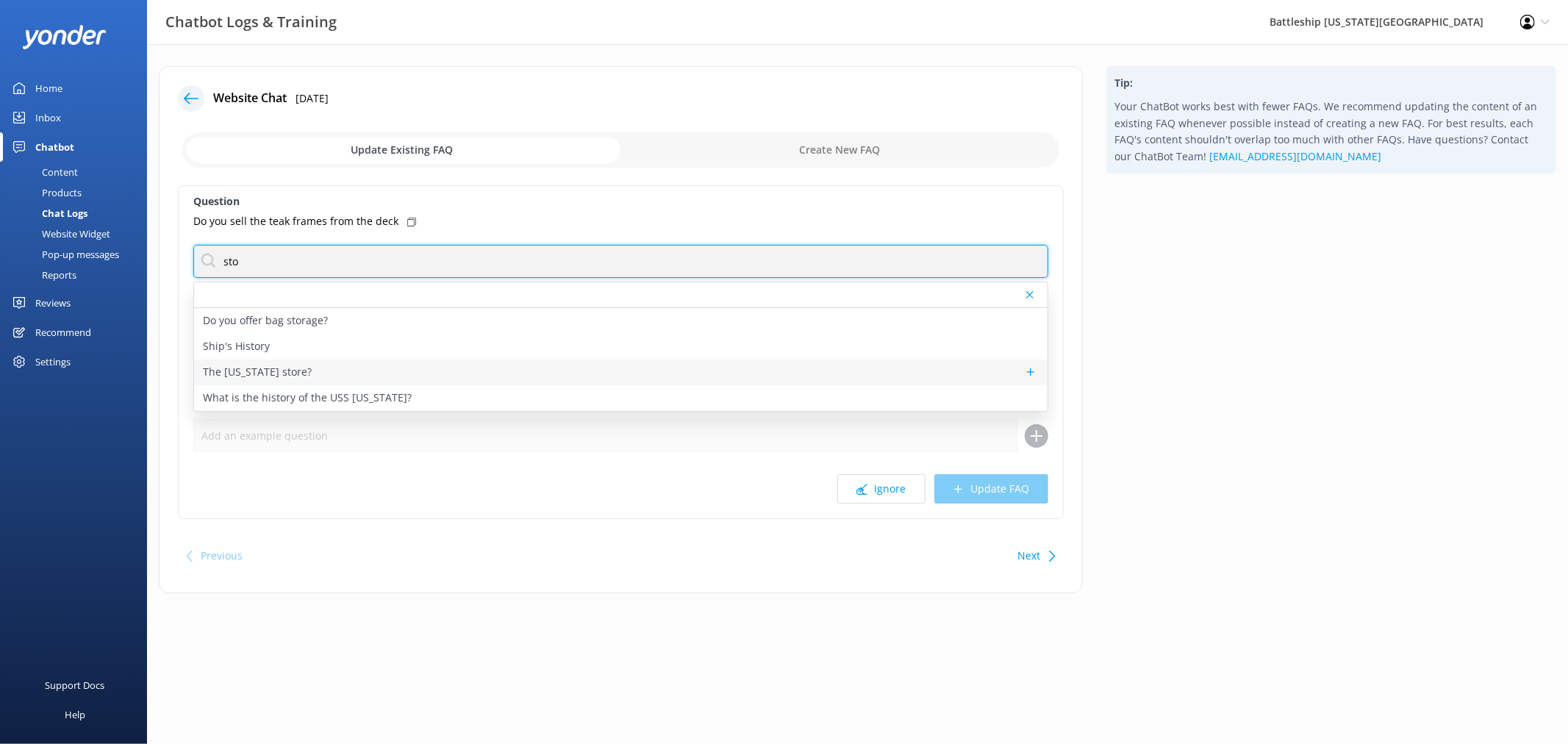
type input "sto"
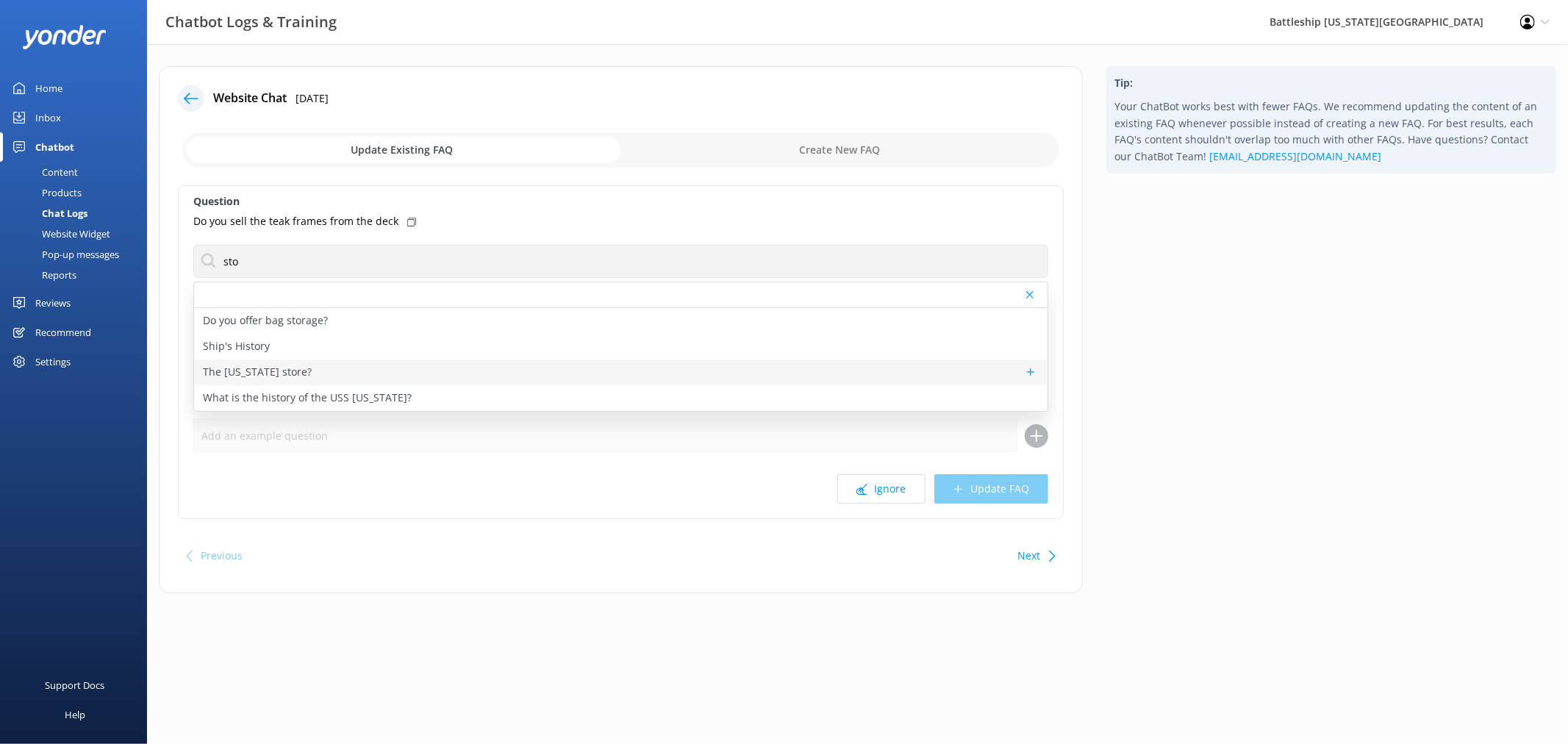
click at [275, 374] on p "The [US_STATE] store?" at bounding box center [257, 372] width 108 height 16
type textarea "[URL][DOMAIN_NAME]"
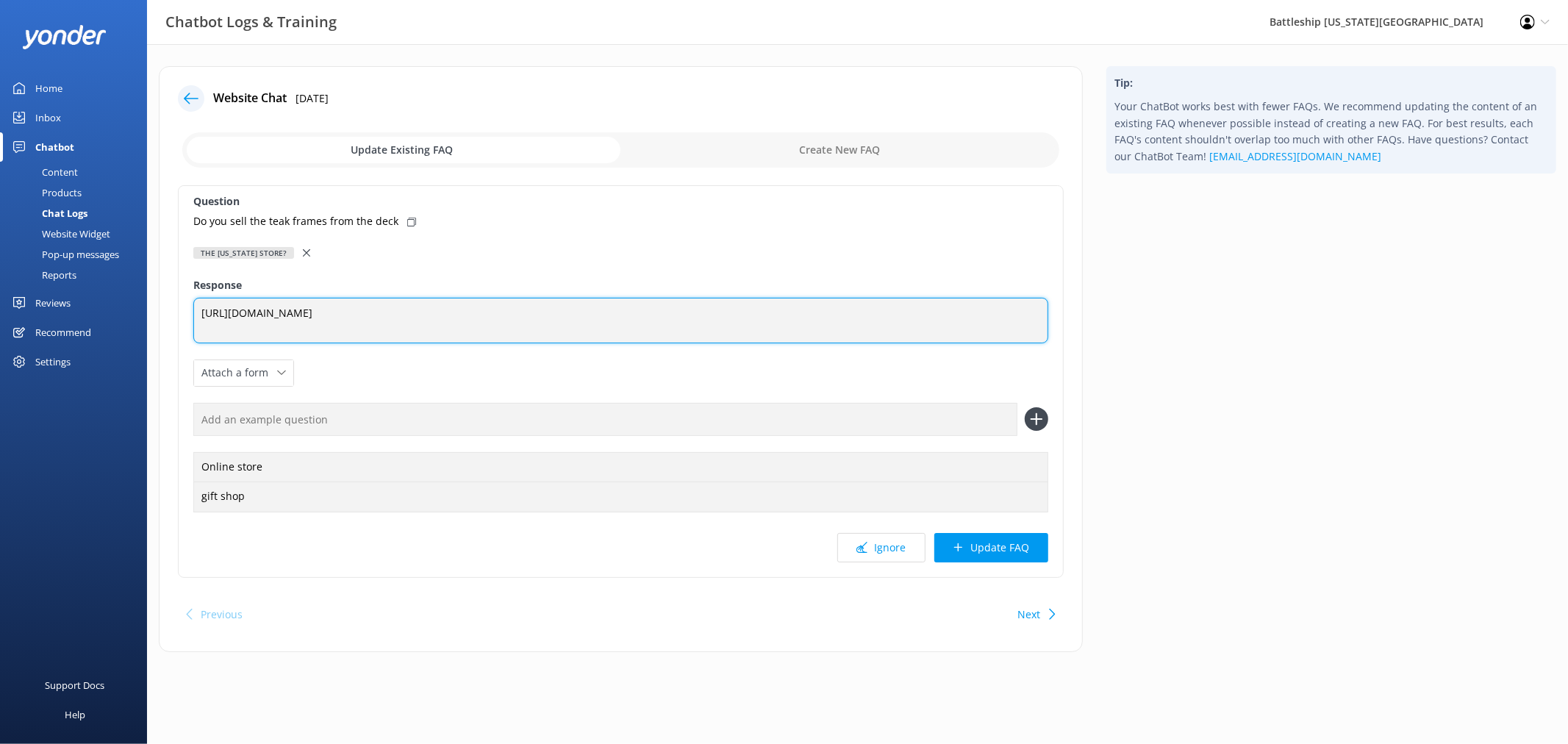
click at [444, 317] on textarea "[URL][DOMAIN_NAME]" at bounding box center [620, 320] width 855 height 46
click at [461, 317] on textarea "[URL][DOMAIN_NAME]" at bounding box center [620, 320] width 855 height 46
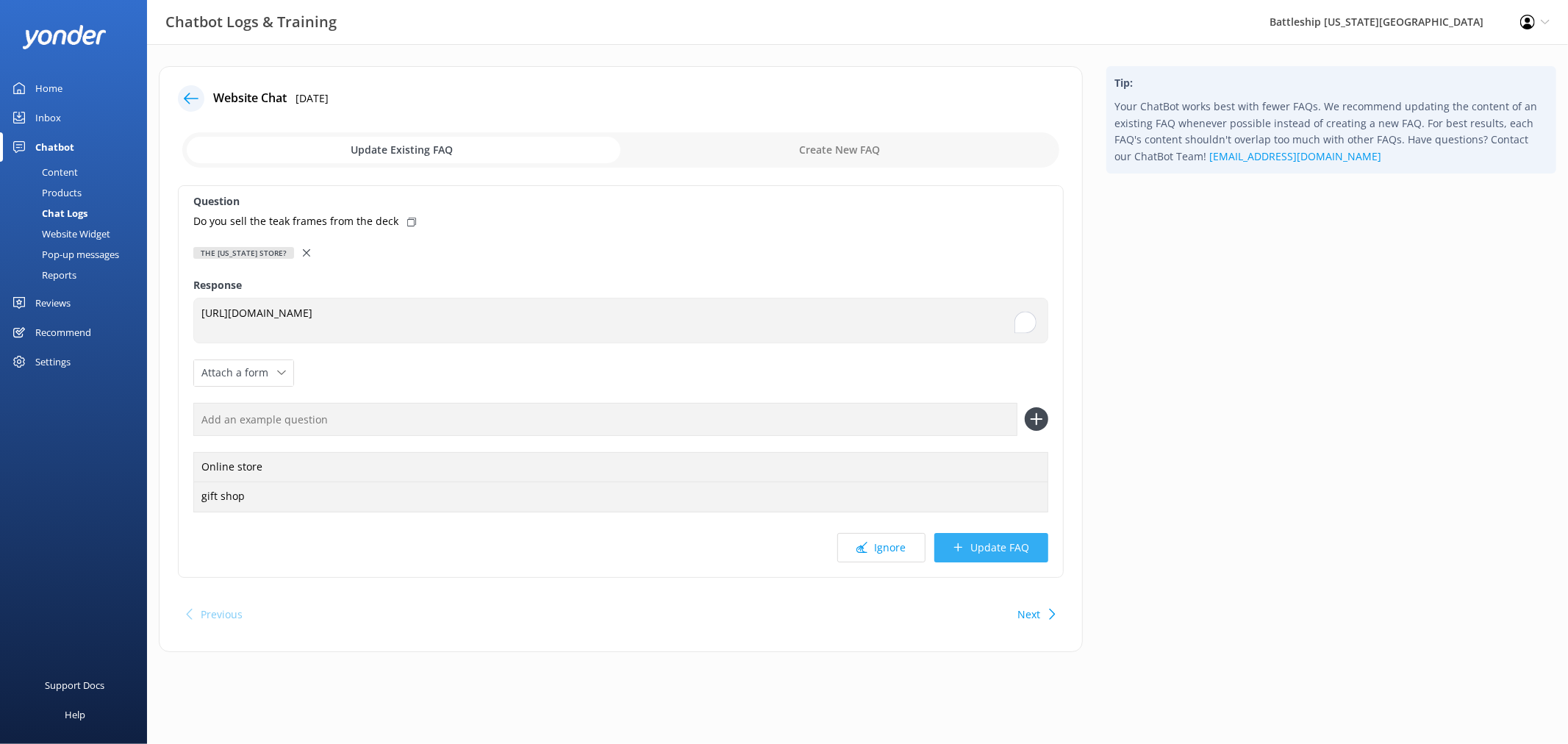
click at [1011, 549] on button "Update FAQ" at bounding box center [991, 548] width 114 height 29
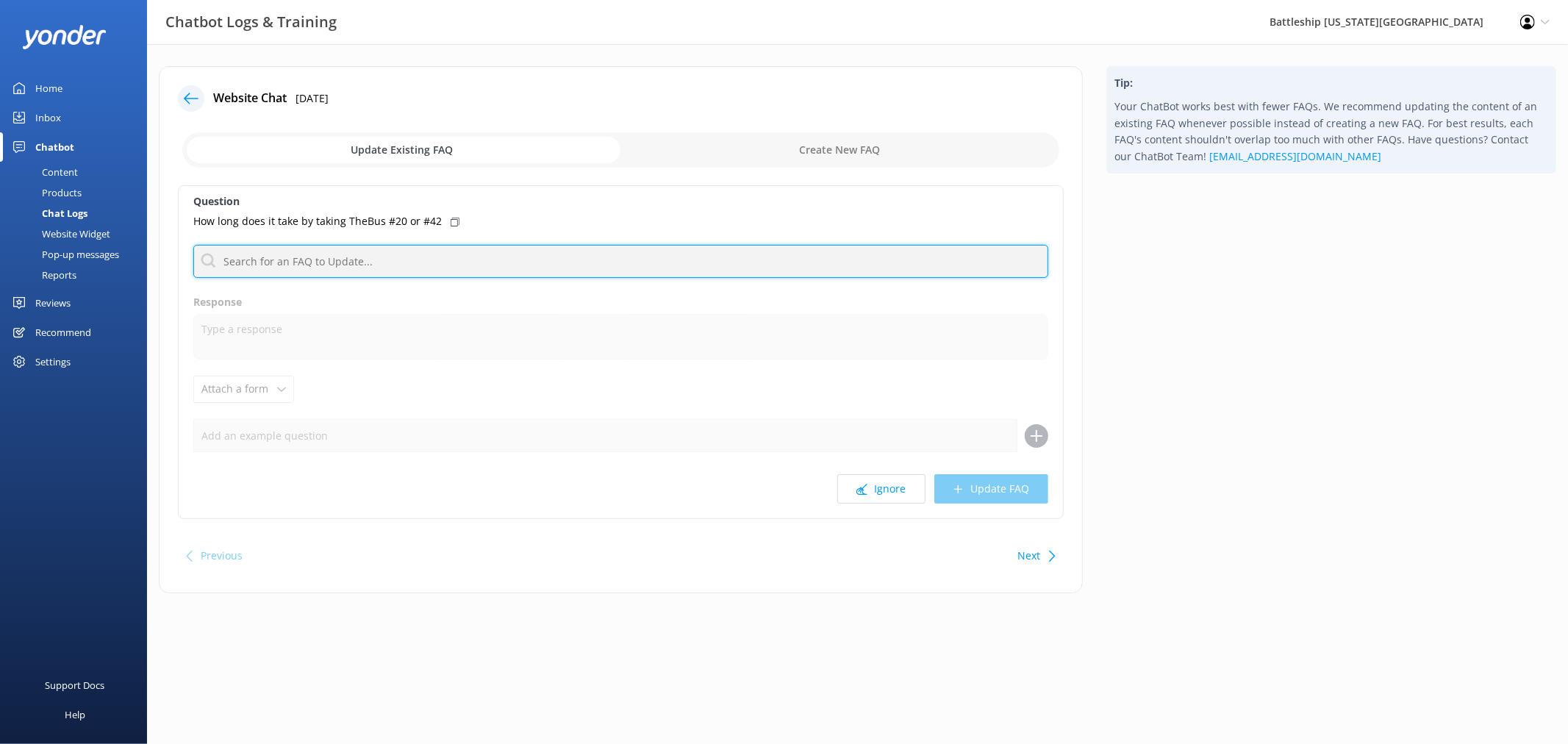
click at [385, 258] on input "text" at bounding box center [620, 261] width 855 height 33
type input "direction"
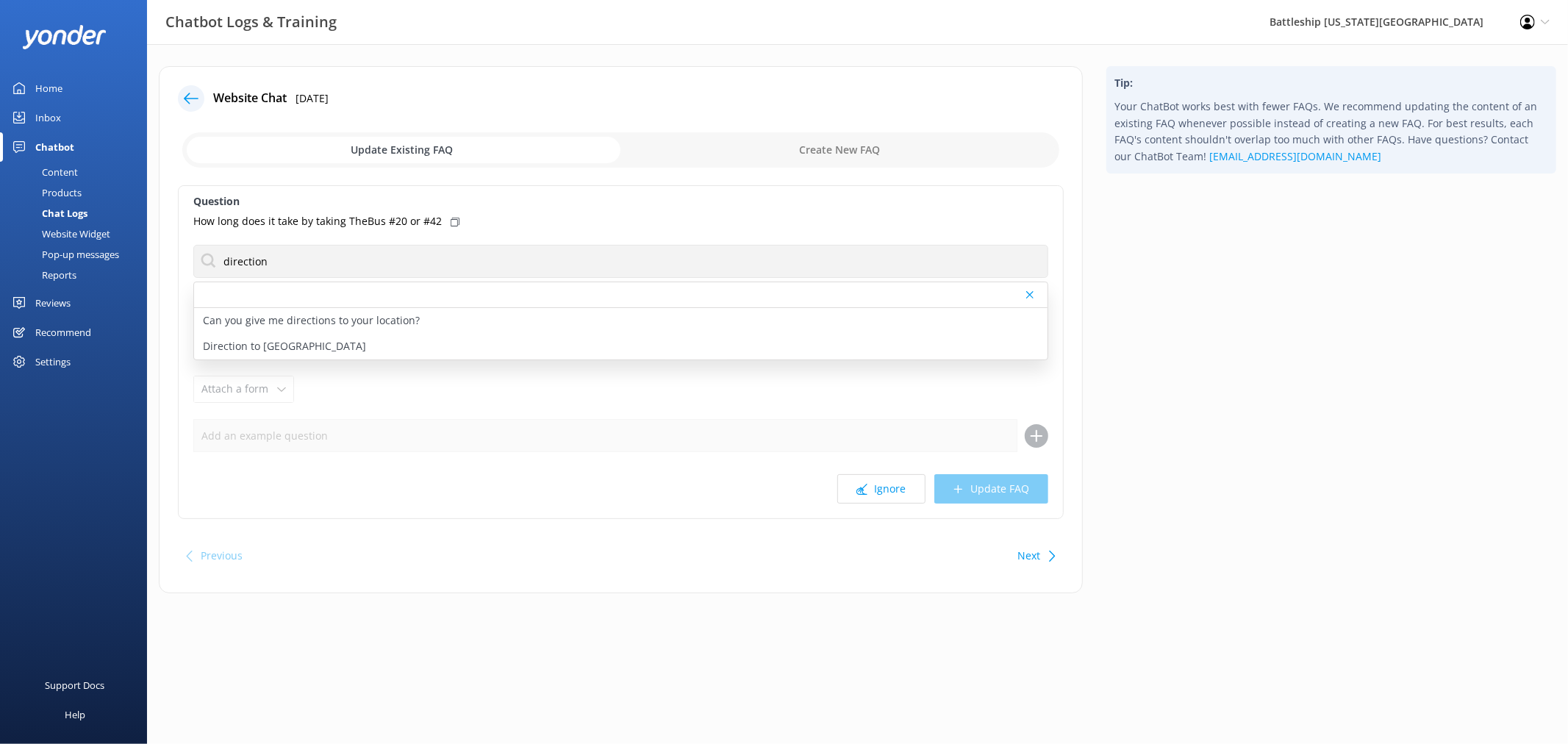
click at [556, 225] on div "How long does it take by taking TheBus #20 or #42" at bounding box center [620, 221] width 855 height 16
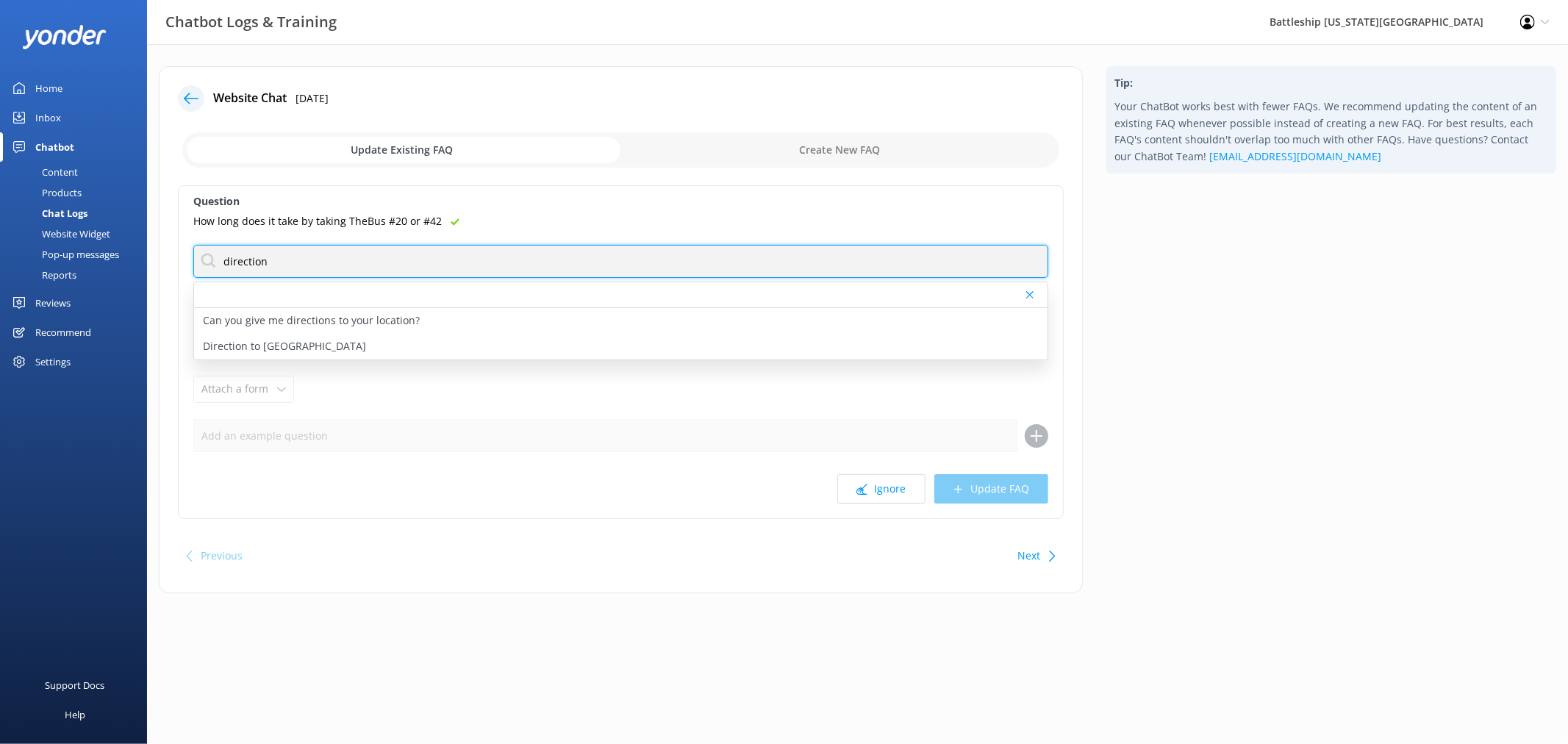
click at [368, 267] on input "direction" at bounding box center [620, 261] width 855 height 33
drag, startPoint x: 384, startPoint y: 266, endPoint x: 238, endPoint y: 265, distance: 146.0
click at [238, 265] on input "direction" at bounding box center [620, 261] width 855 height 33
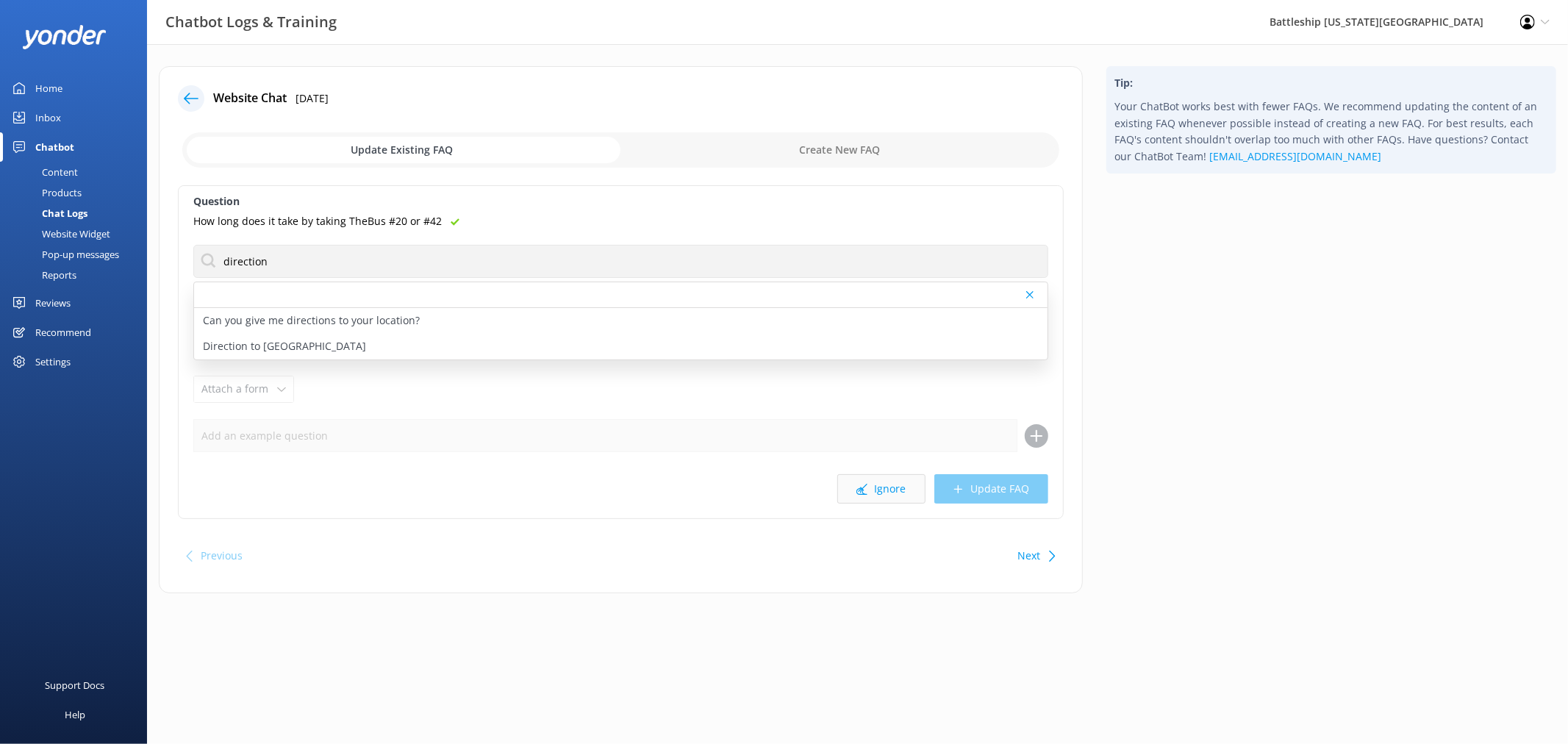
click at [888, 493] on button "Ignore" at bounding box center [881, 489] width 88 height 29
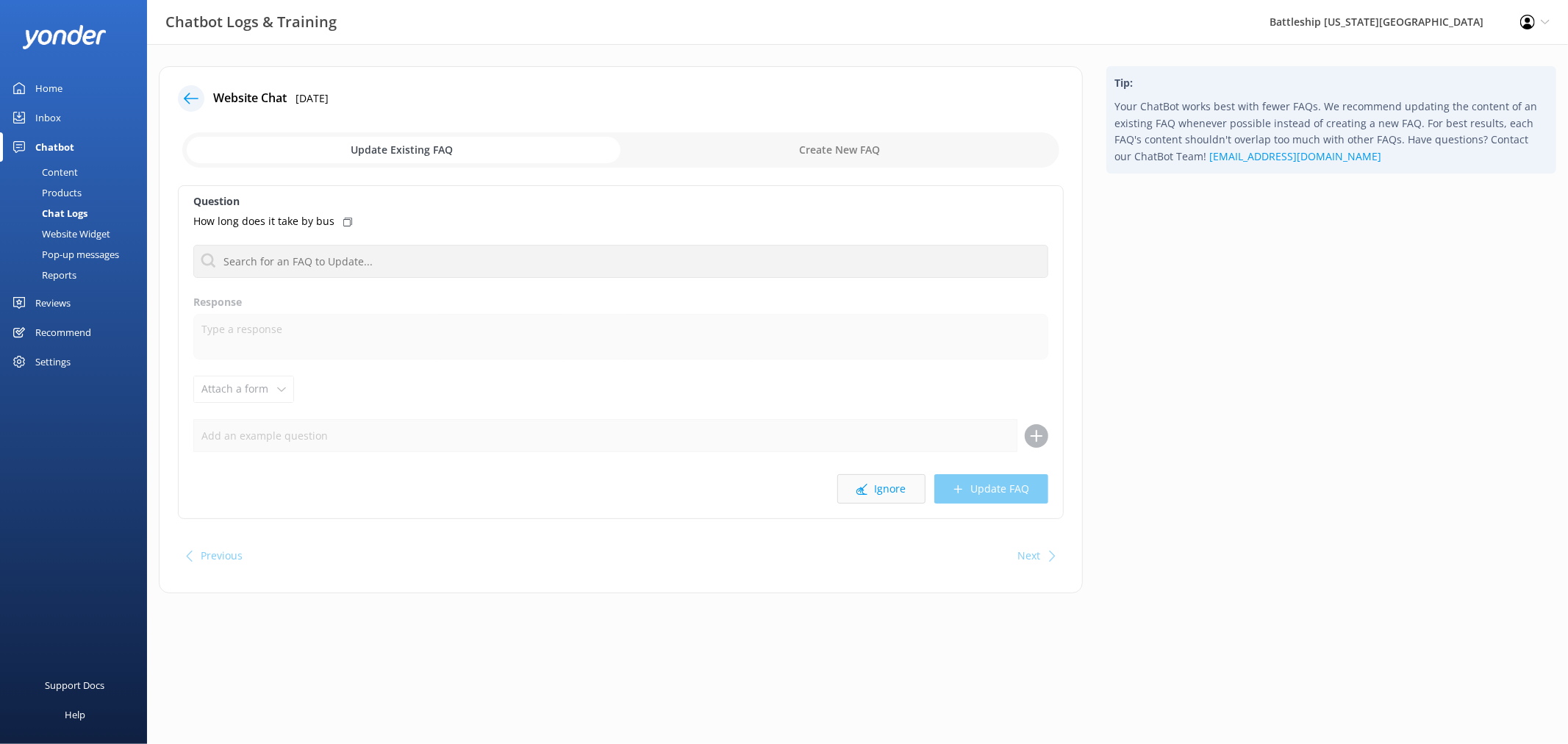
click at [890, 493] on button "Ignore" at bounding box center [881, 489] width 88 height 29
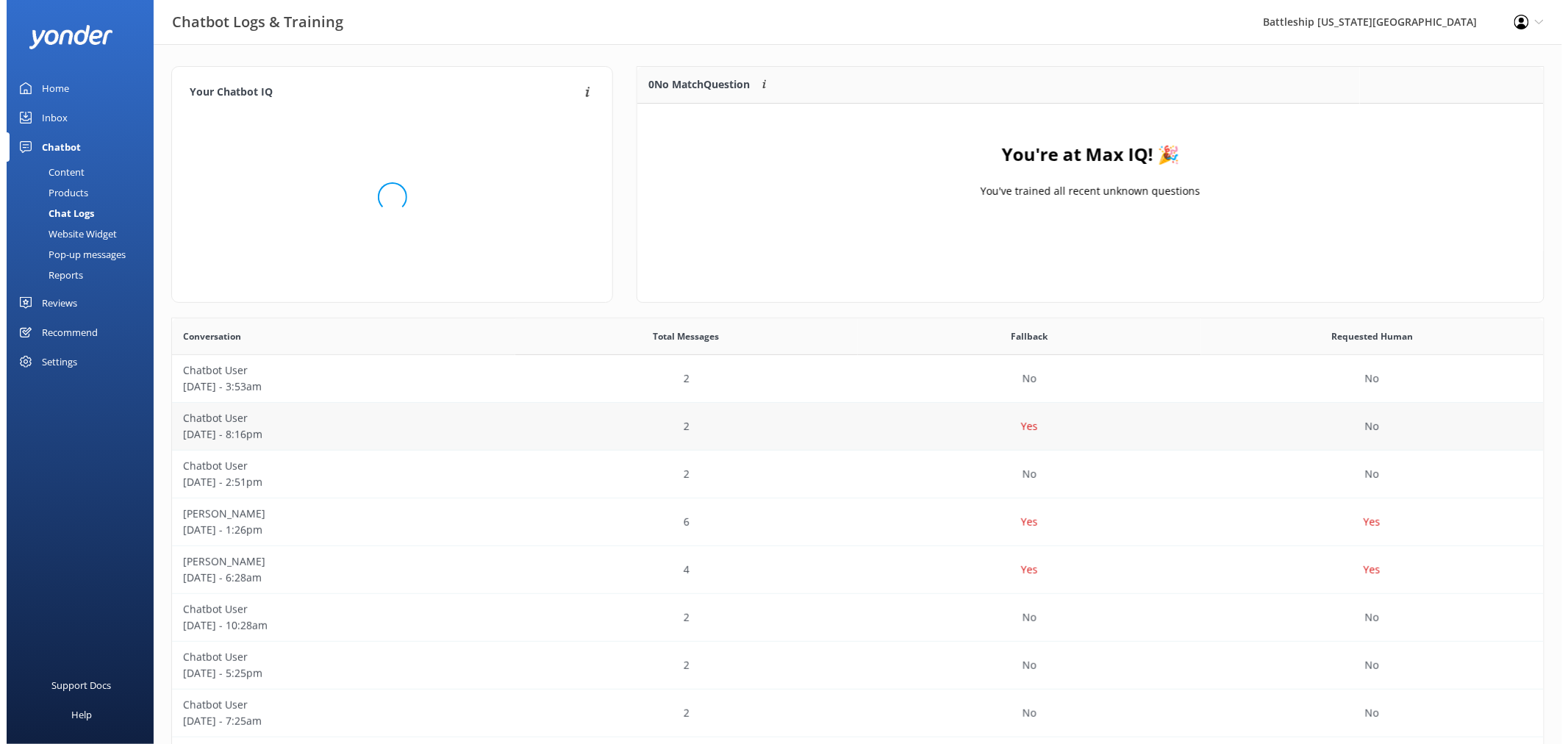
scroll to position [171, 893]
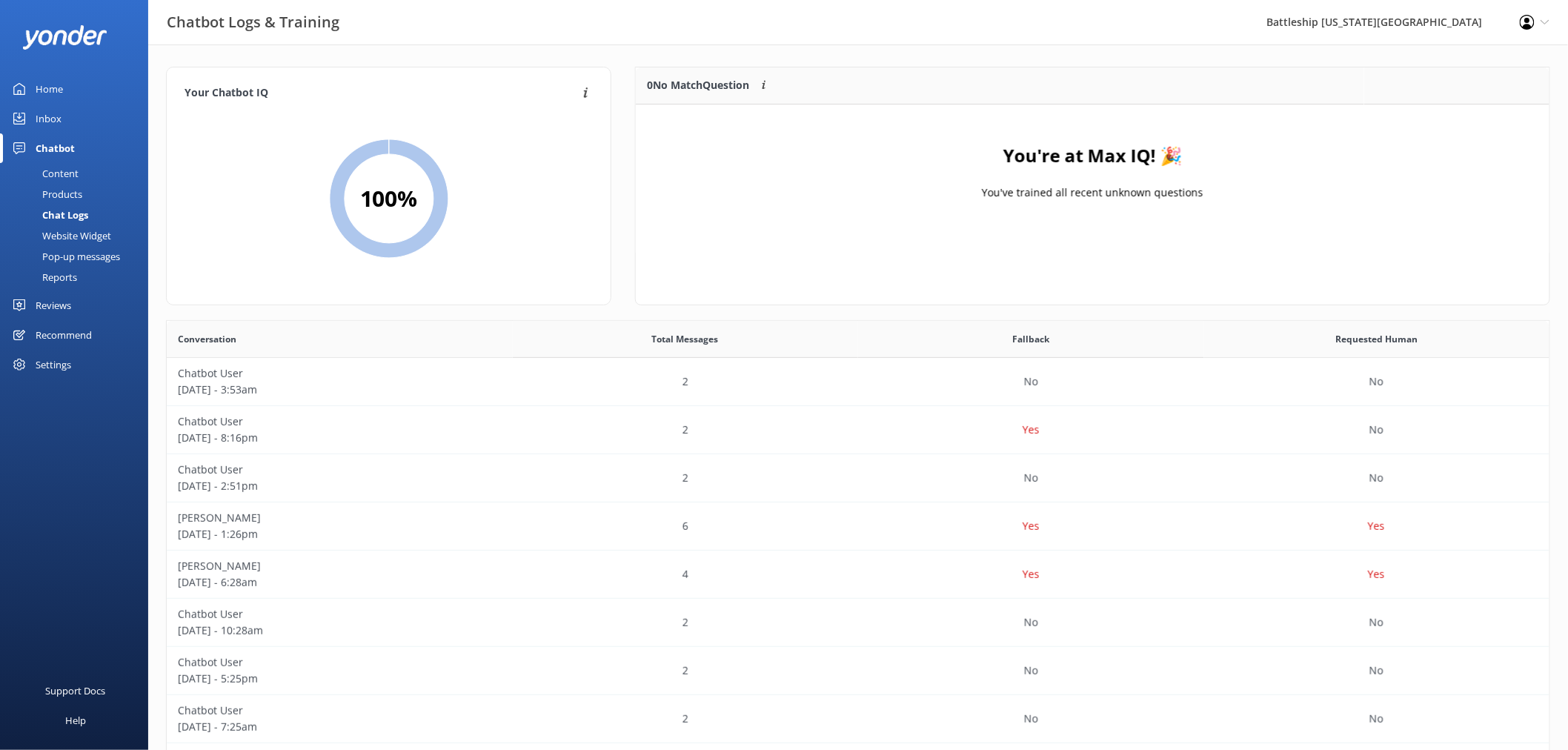
click at [63, 115] on link "Inbox" at bounding box center [74, 119] width 148 height 30
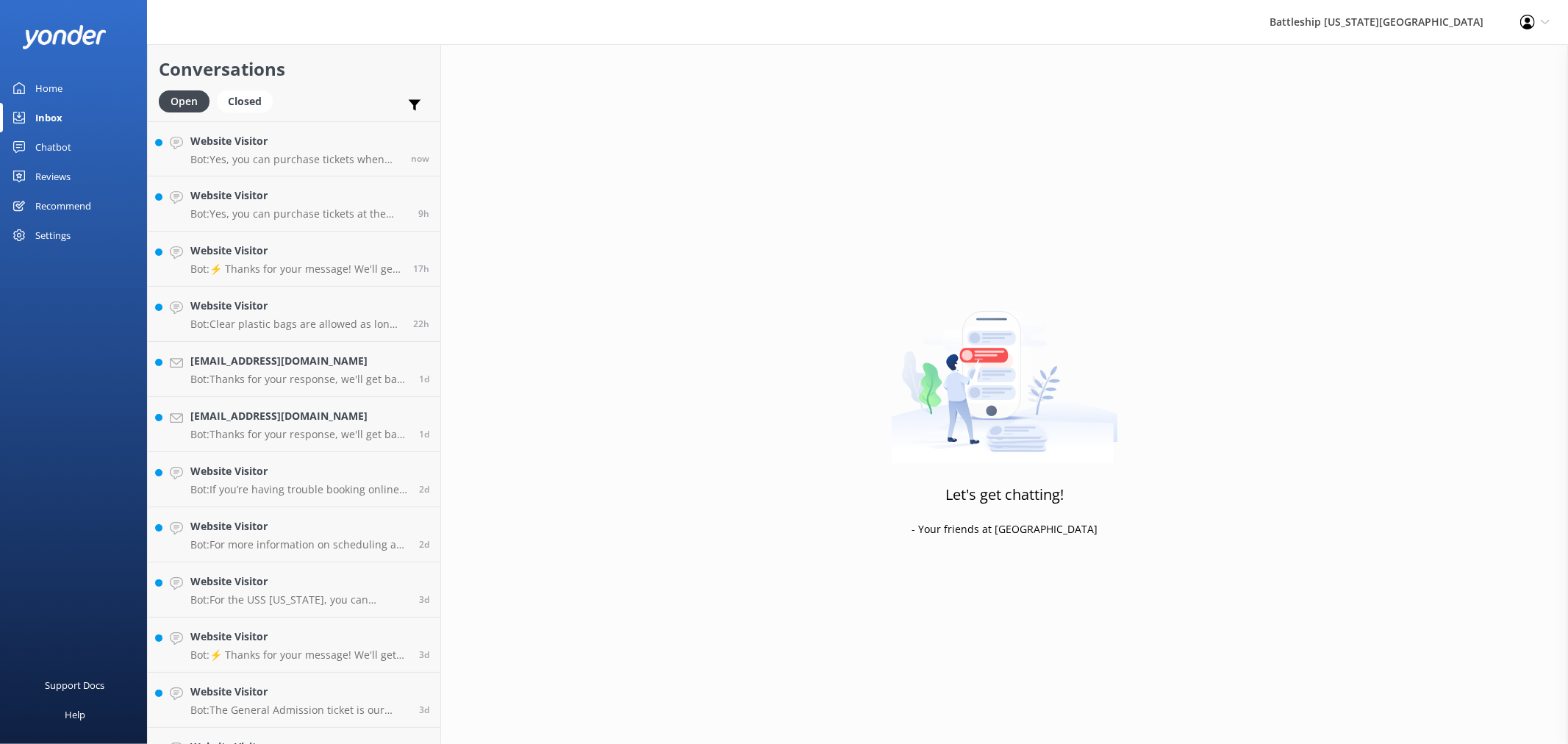
click at [52, 116] on div "Inbox" at bounding box center [49, 118] width 28 height 29
click at [306, 148] on h4 "Website Visitor" at bounding box center [294, 141] width 209 height 16
